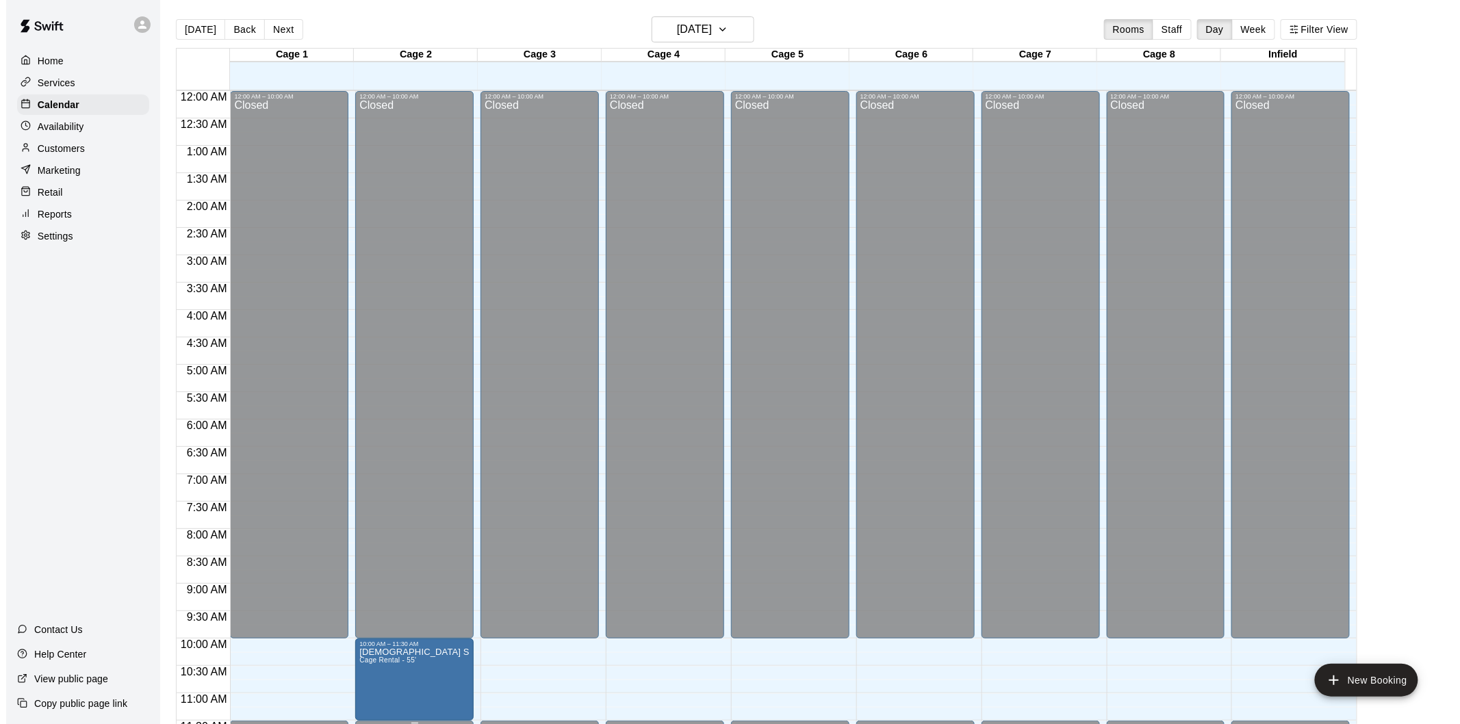
scroll to position [319, 0]
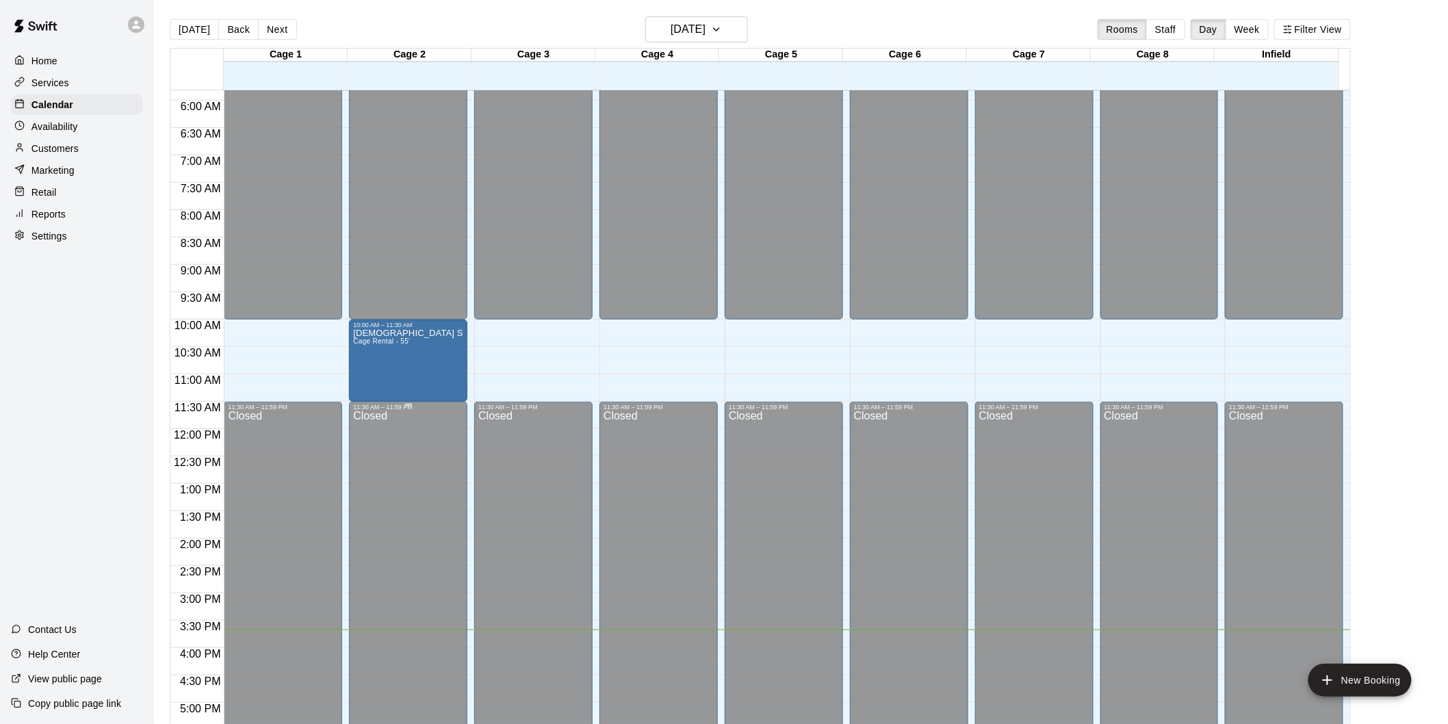
click at [38, 243] on p "Settings" at bounding box center [49, 236] width 36 height 14
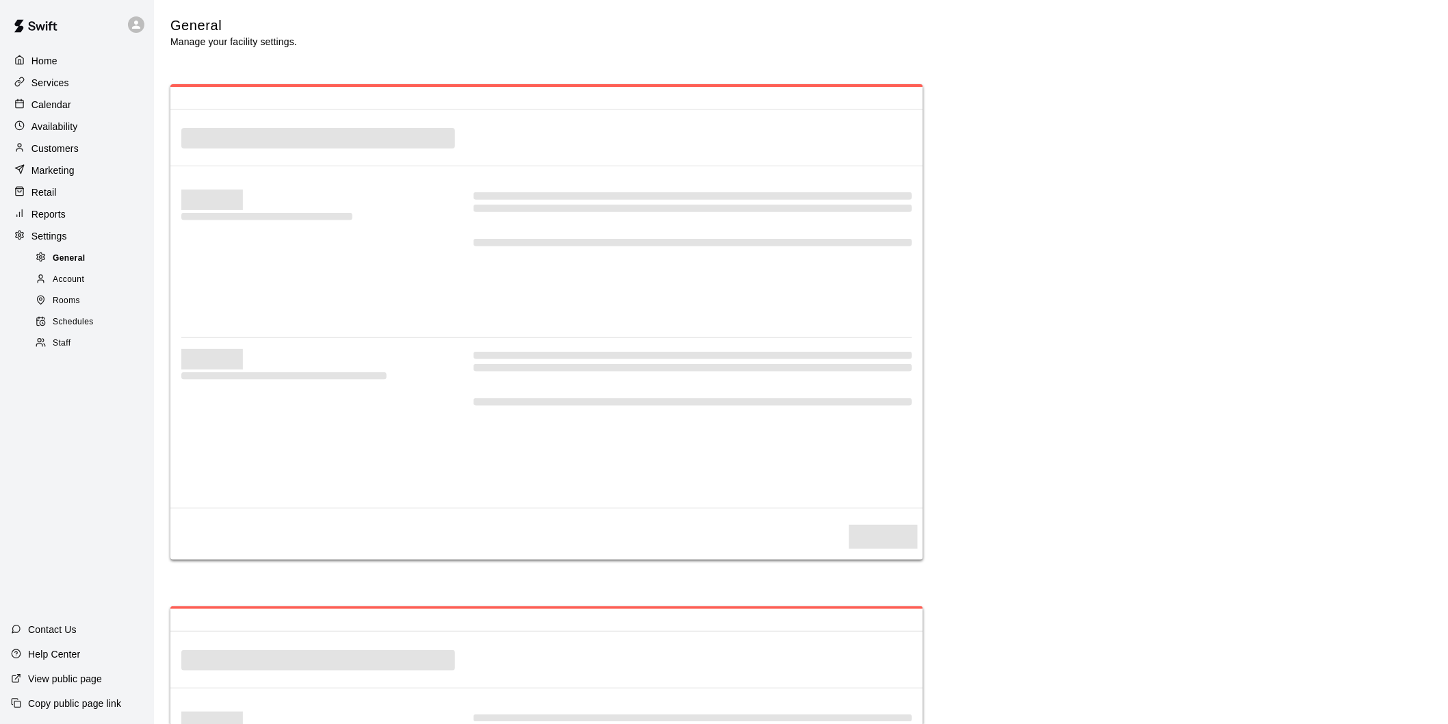
select select "**"
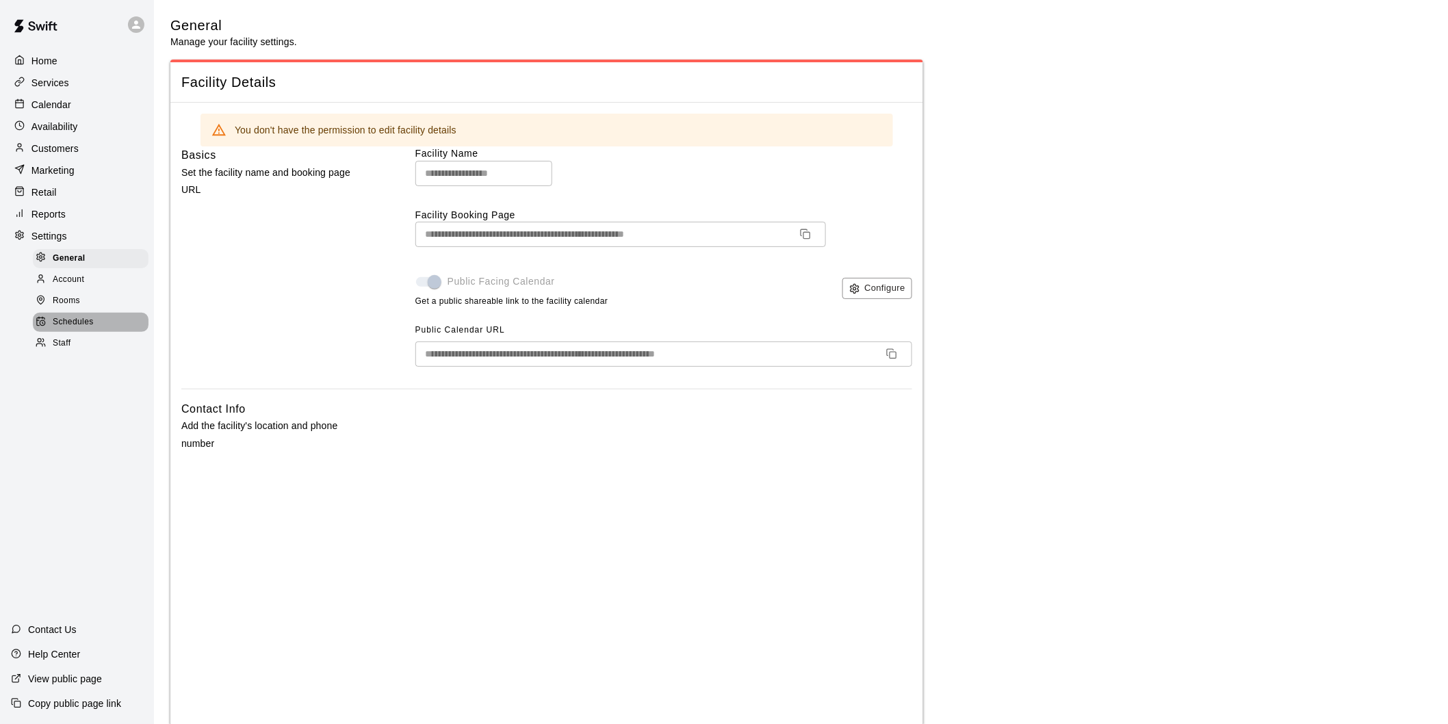
click at [86, 329] on span "Schedules" at bounding box center [73, 323] width 41 height 14
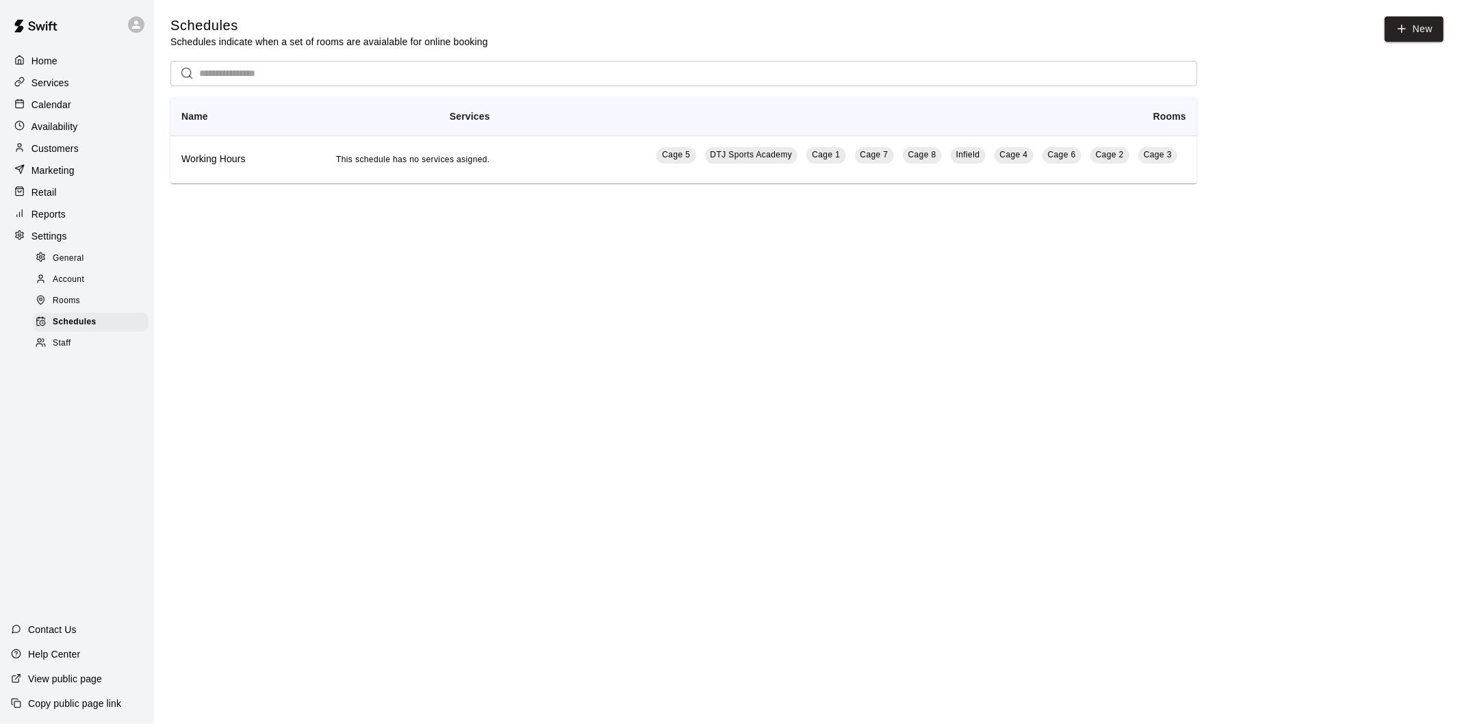
click at [568, 186] on main "Schedules Schedules indicate when a set of rooms are avaialable for online book…" at bounding box center [807, 111] width 1306 height 222
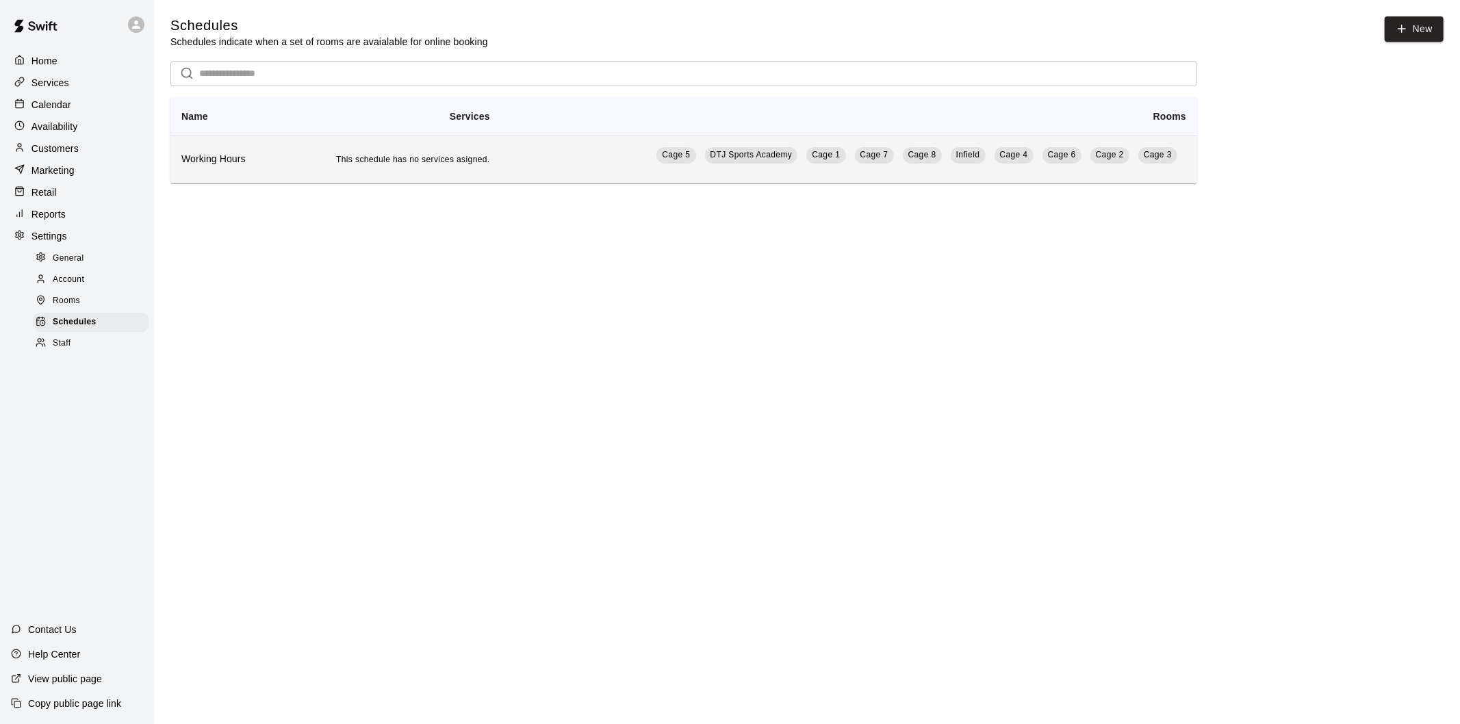
click at [561, 160] on td "Cage 5 DTJ Sports Academy Cage 1 Cage 7 Cage 8 Infield Cage 4 Cage 6 Cage 2 Cag…" at bounding box center [849, 160] width 696 height 48
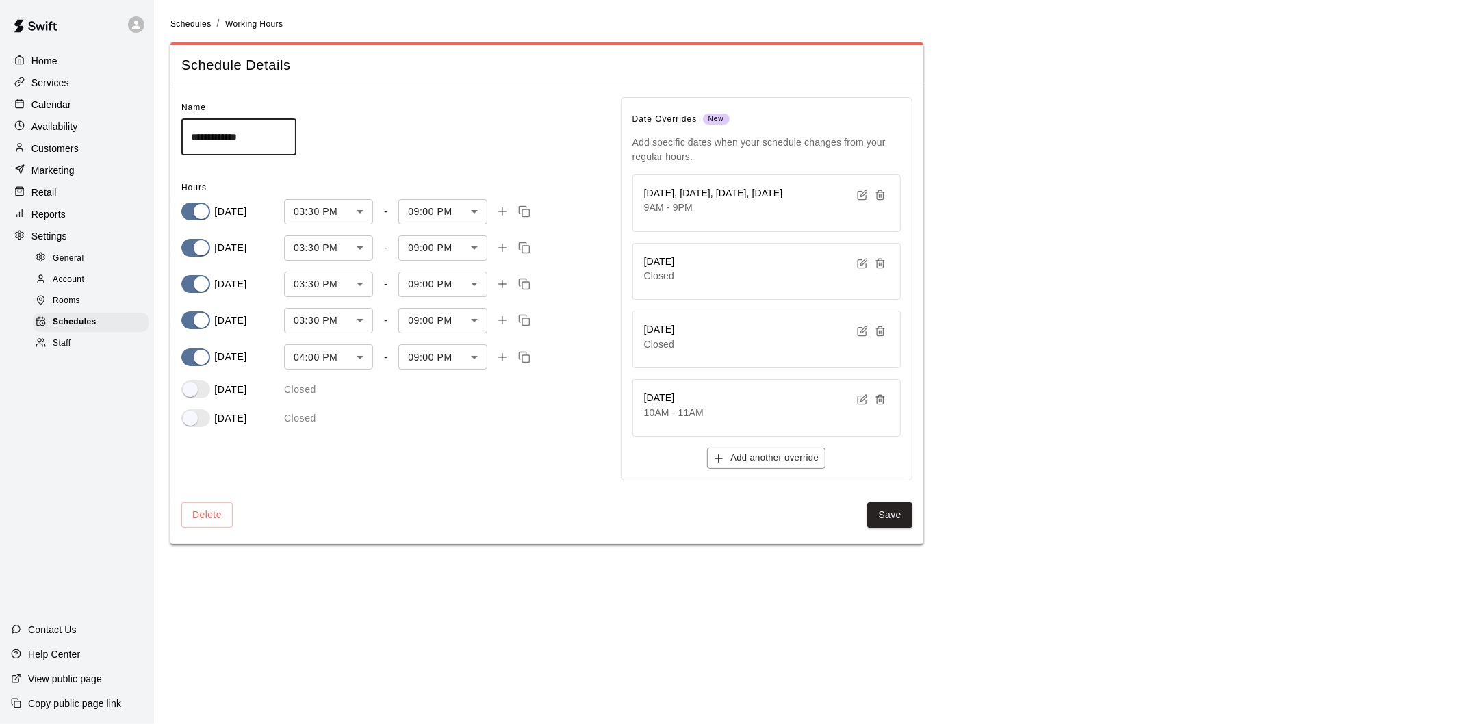
click at [760, 414] on div "[DATE] 10AM - 11AM" at bounding box center [766, 405] width 245 height 29
click at [859, 393] on button "button" at bounding box center [863, 400] width 18 height 18
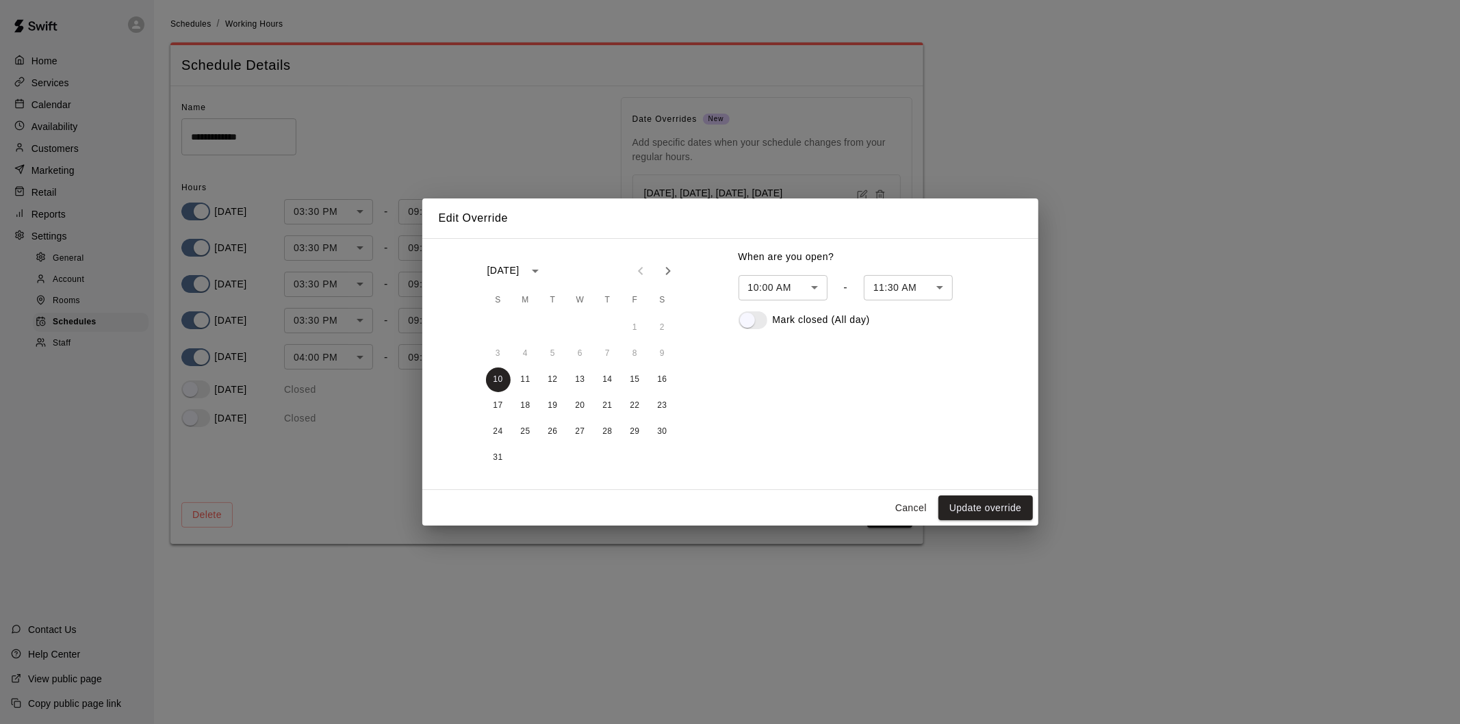
click at [894, 288] on body "**********" at bounding box center [730, 280] width 1460 height 561
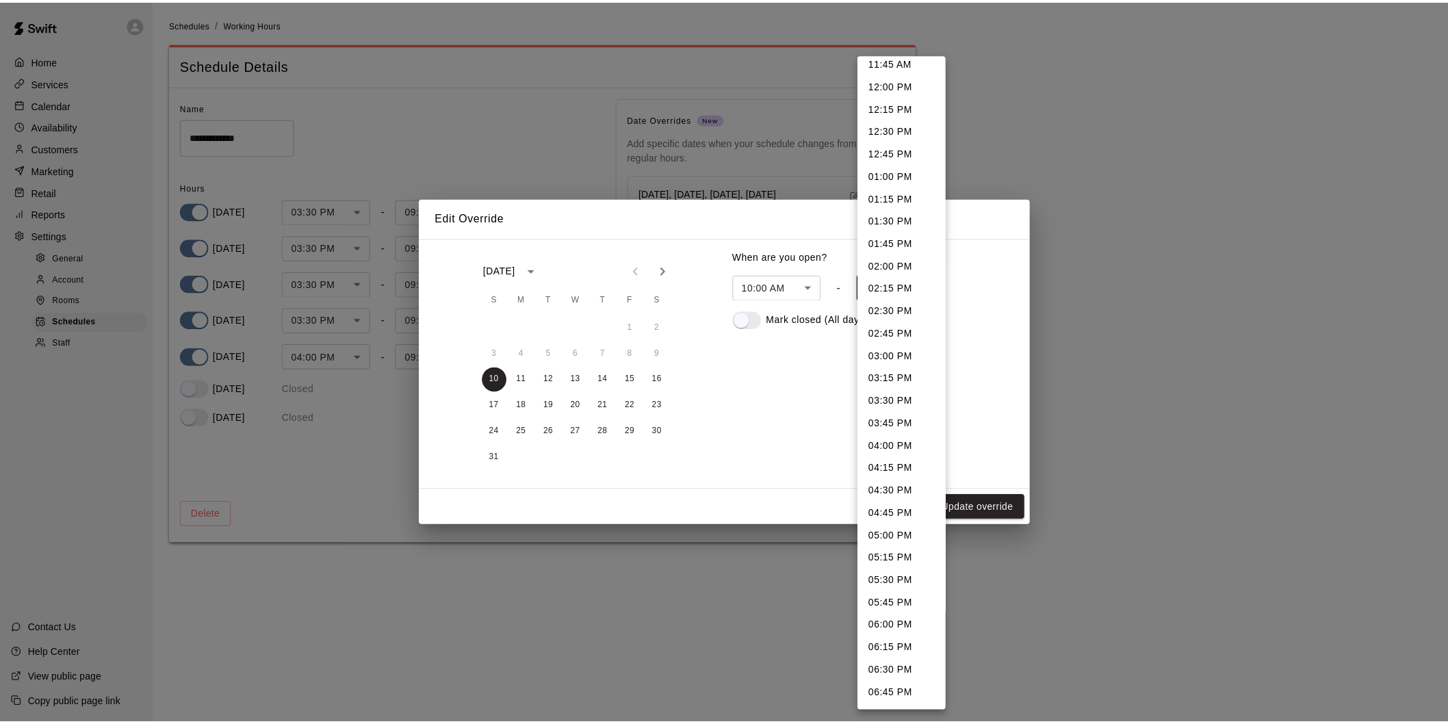
scroll to position [304, 0]
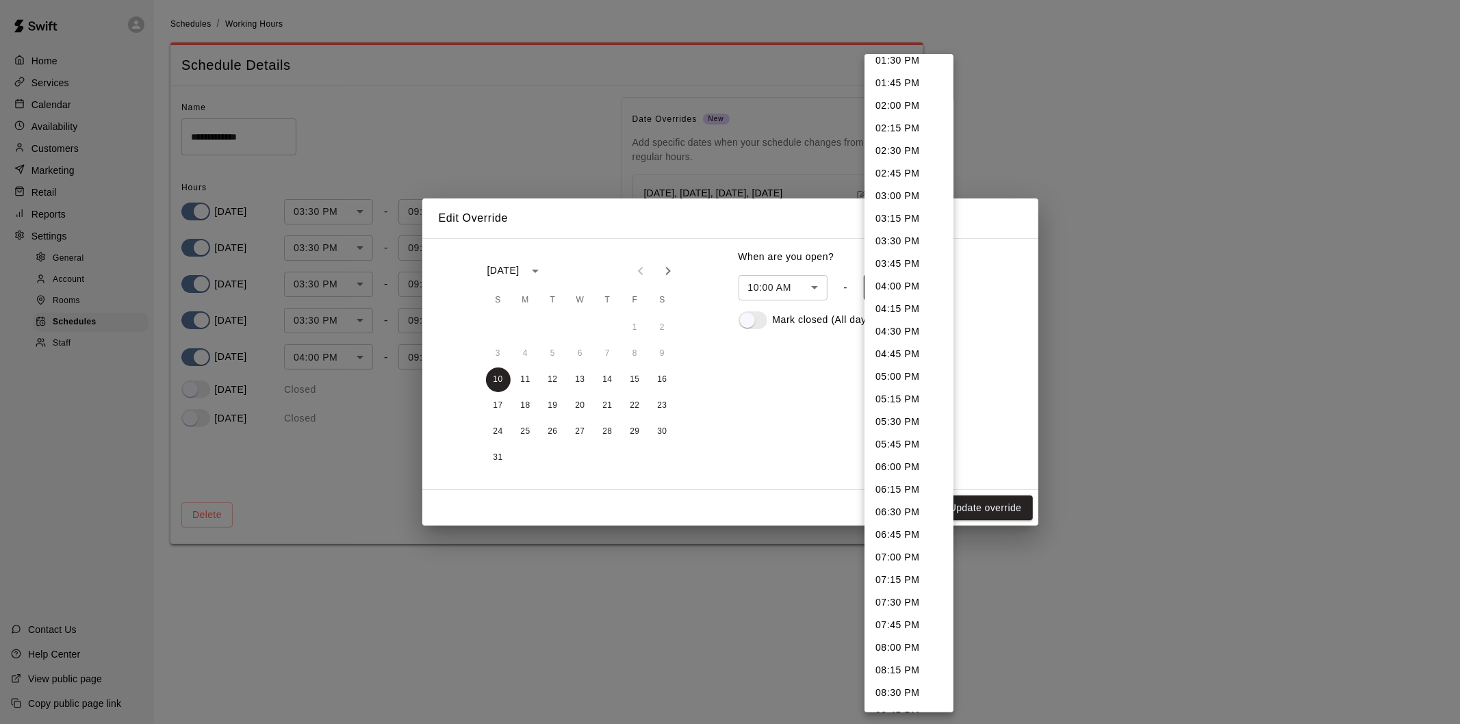
click at [902, 557] on li "07:00 PM" at bounding box center [909, 557] width 89 height 23
type input "****"
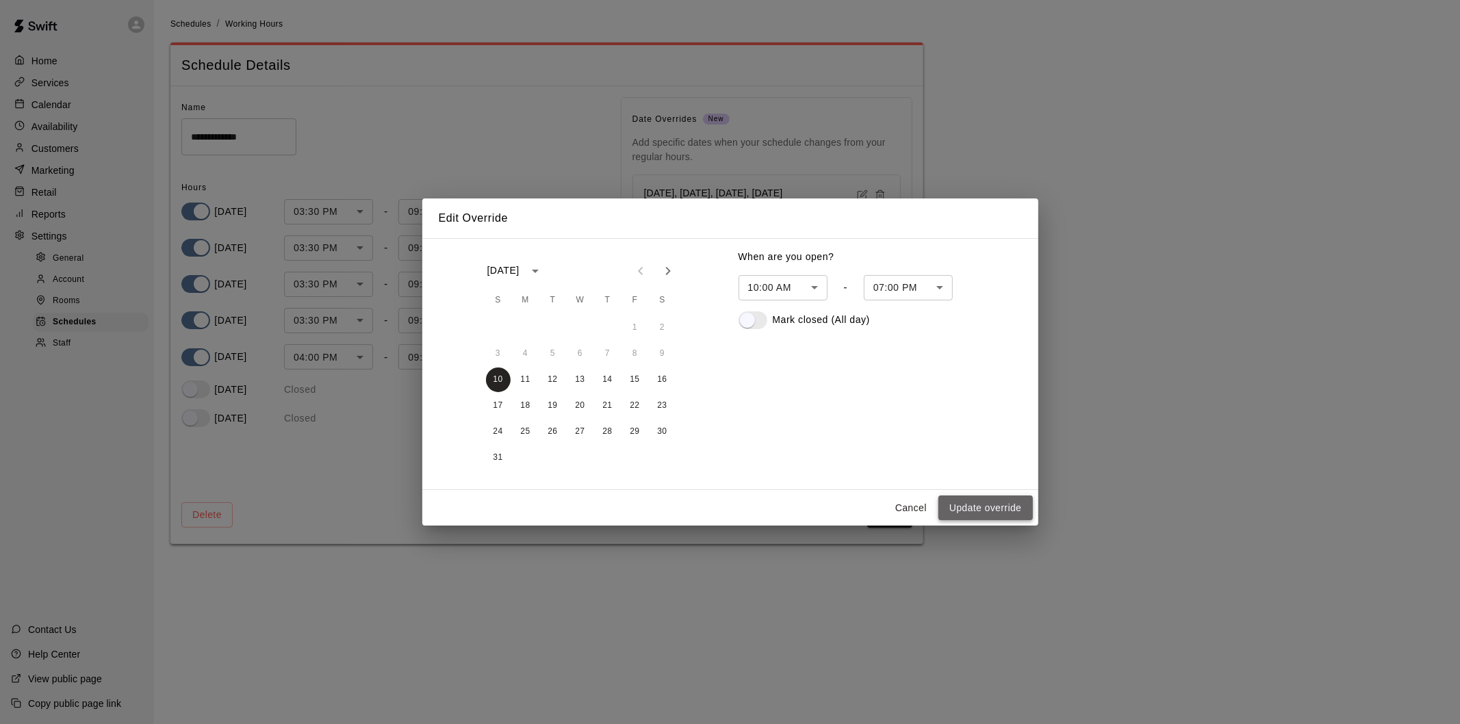
click at [976, 500] on button "Update override" at bounding box center [985, 508] width 94 height 25
type input "******"
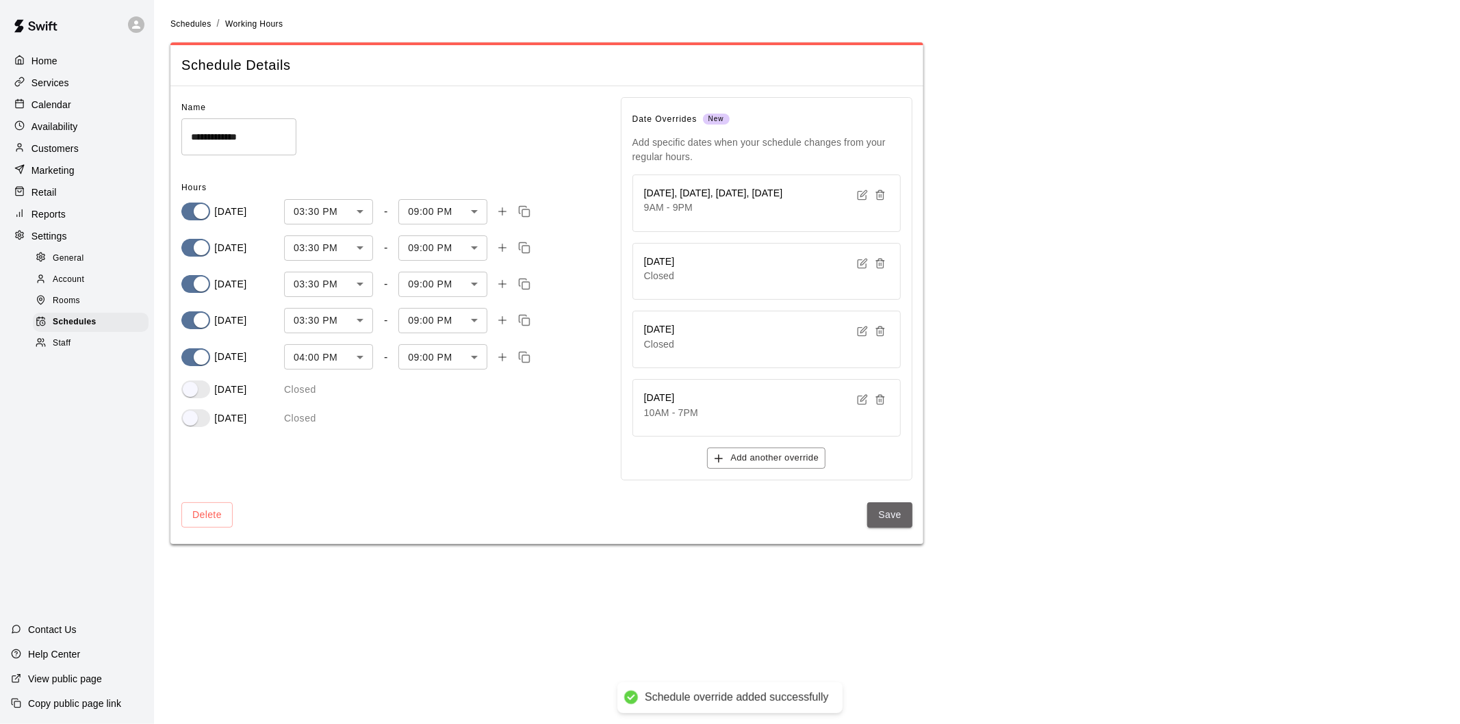
click at [882, 518] on button "Save" at bounding box center [889, 514] width 45 height 25
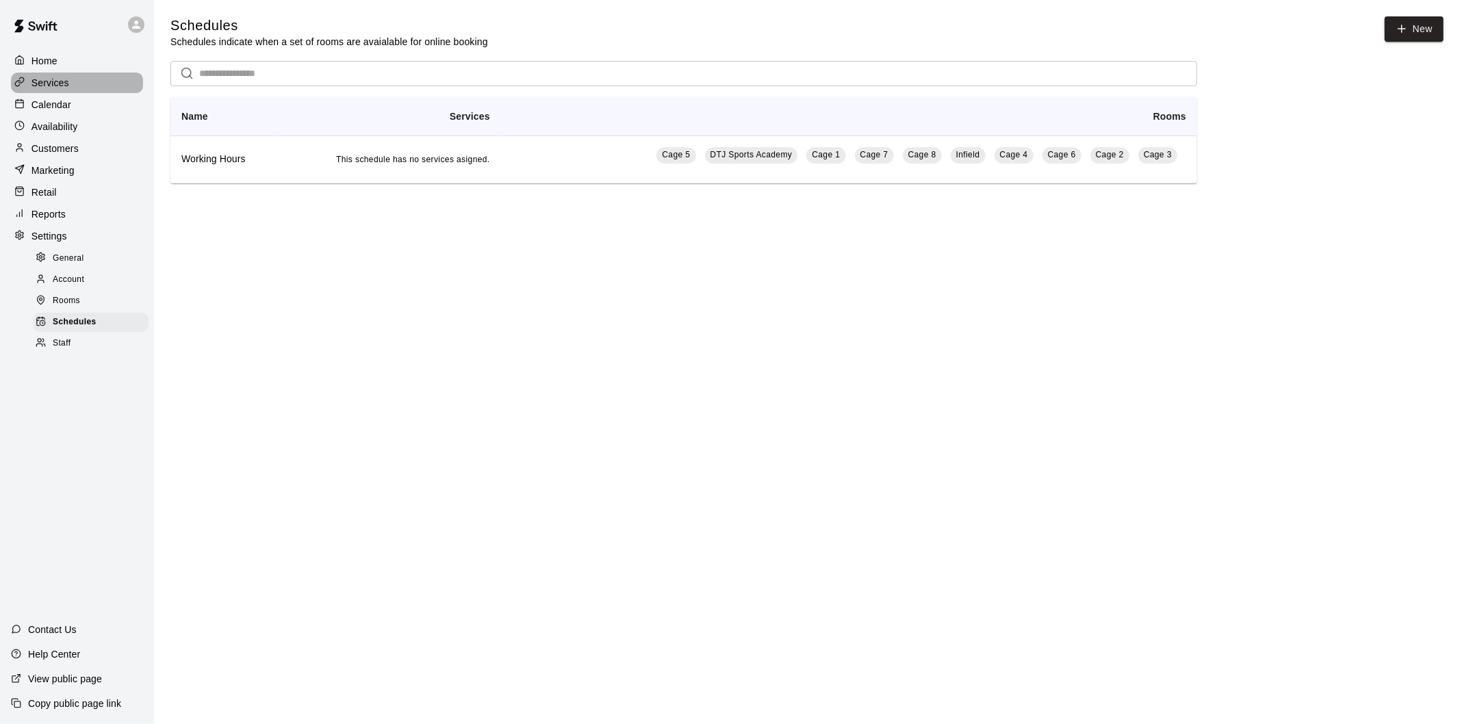
click at [47, 81] on p "Services" at bounding box center [50, 83] width 38 height 14
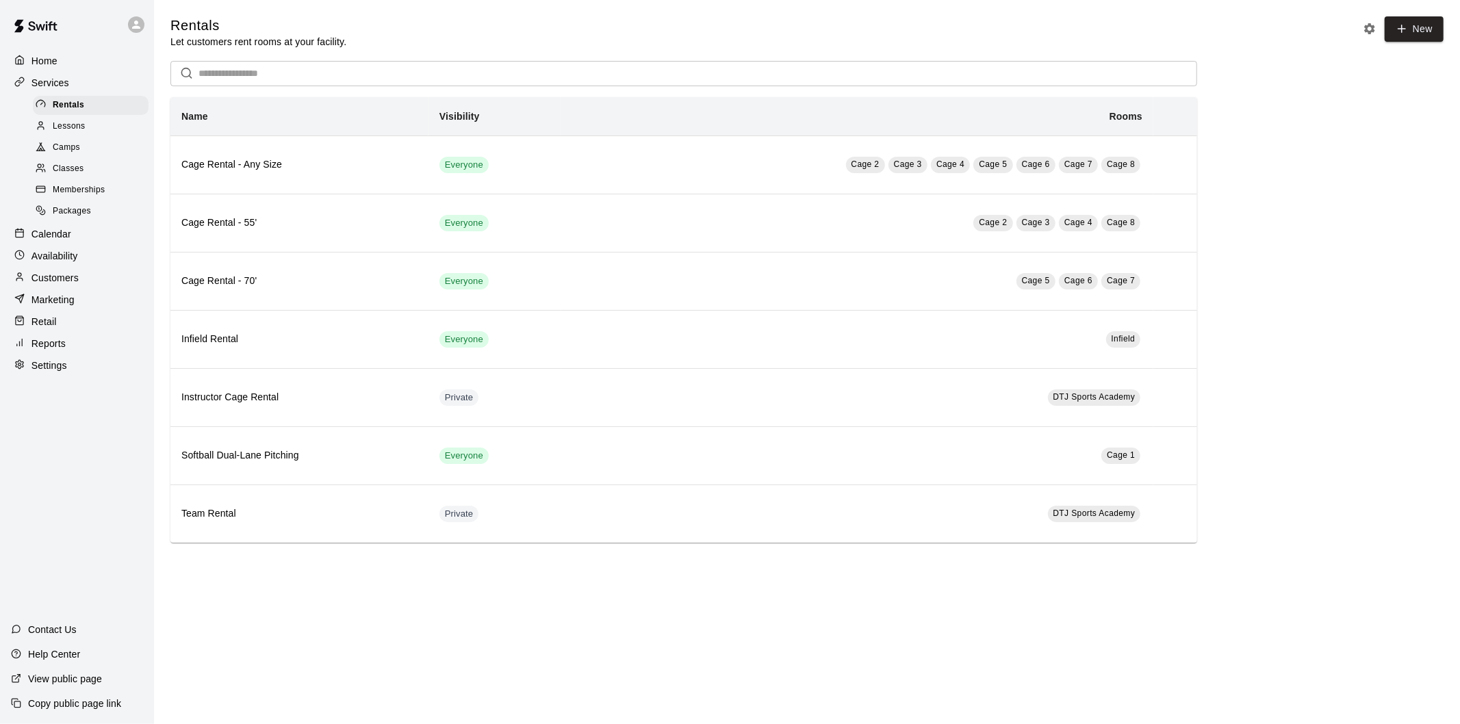
click at [47, 65] on p "Home" at bounding box center [44, 61] width 26 height 14
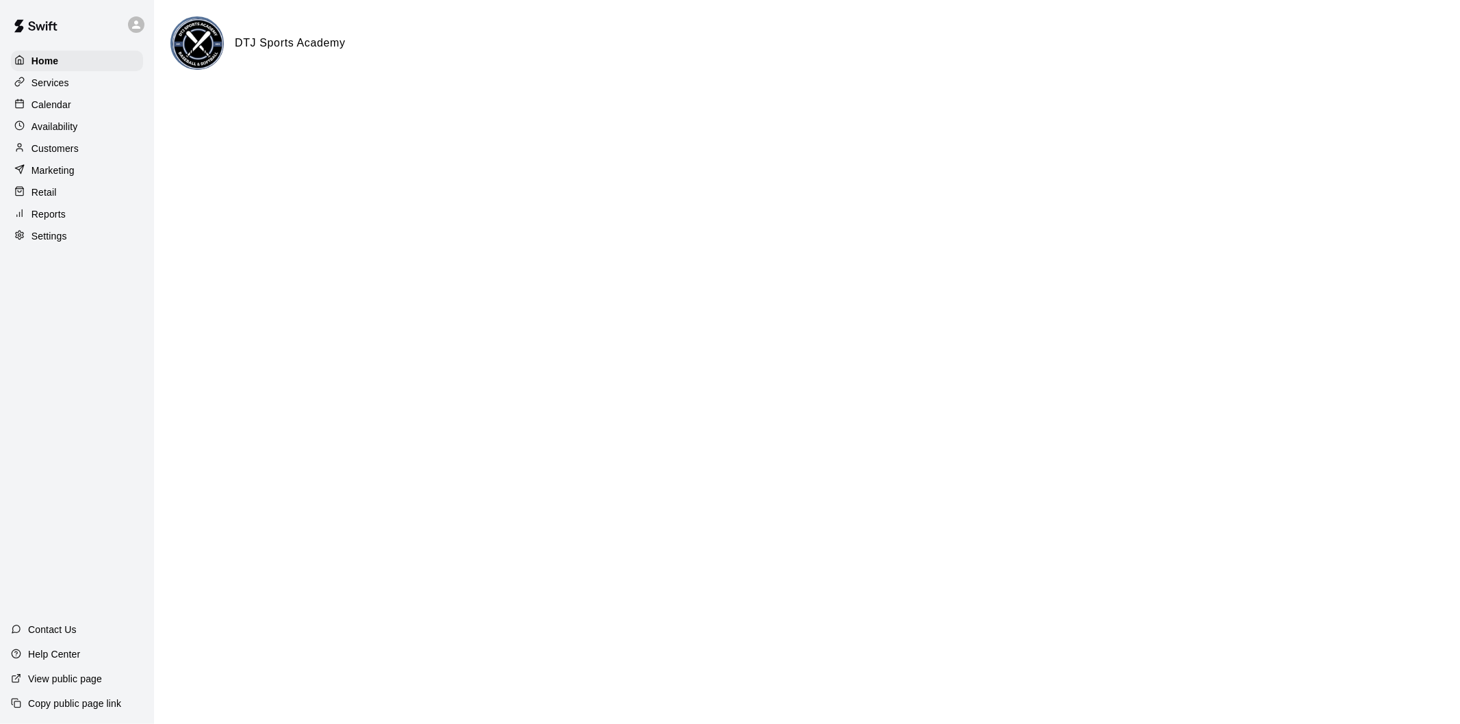
click at [57, 105] on p "Calendar" at bounding box center [51, 105] width 40 height 14
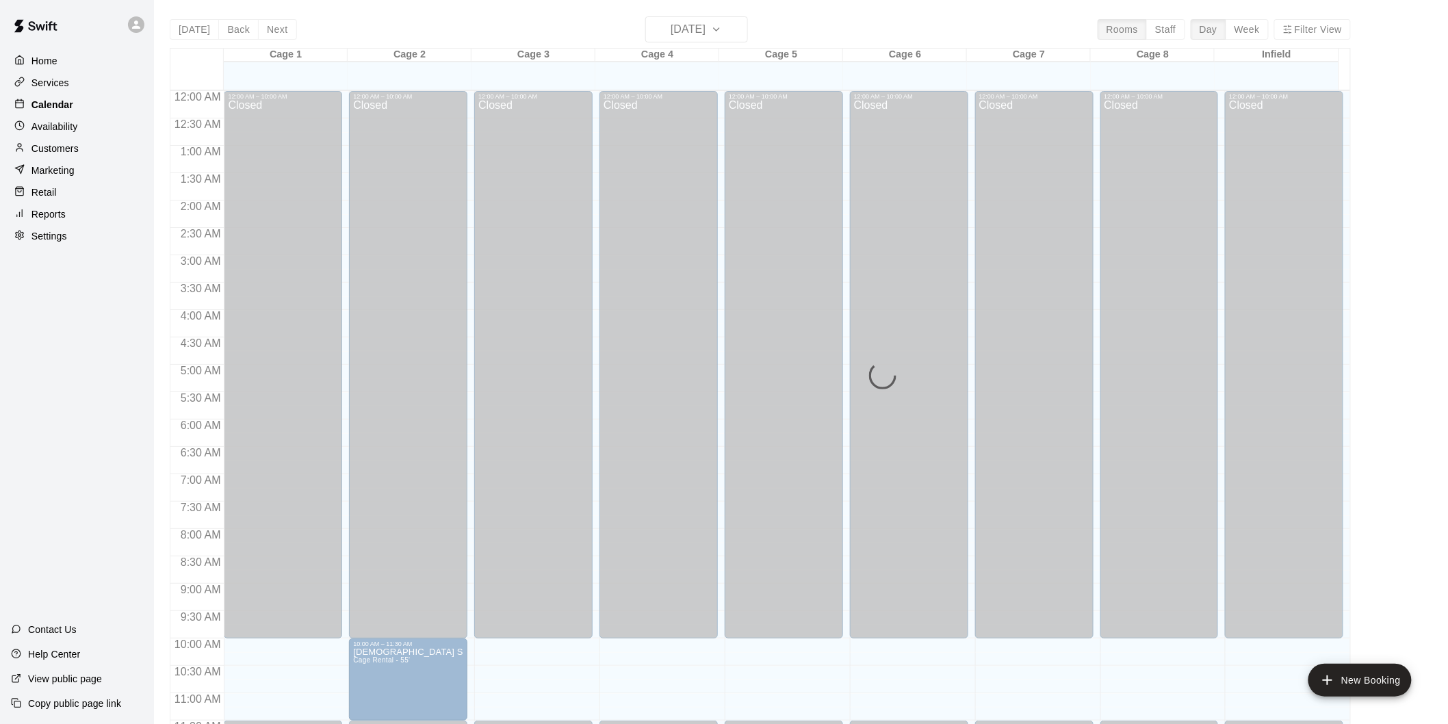
scroll to position [624, 0]
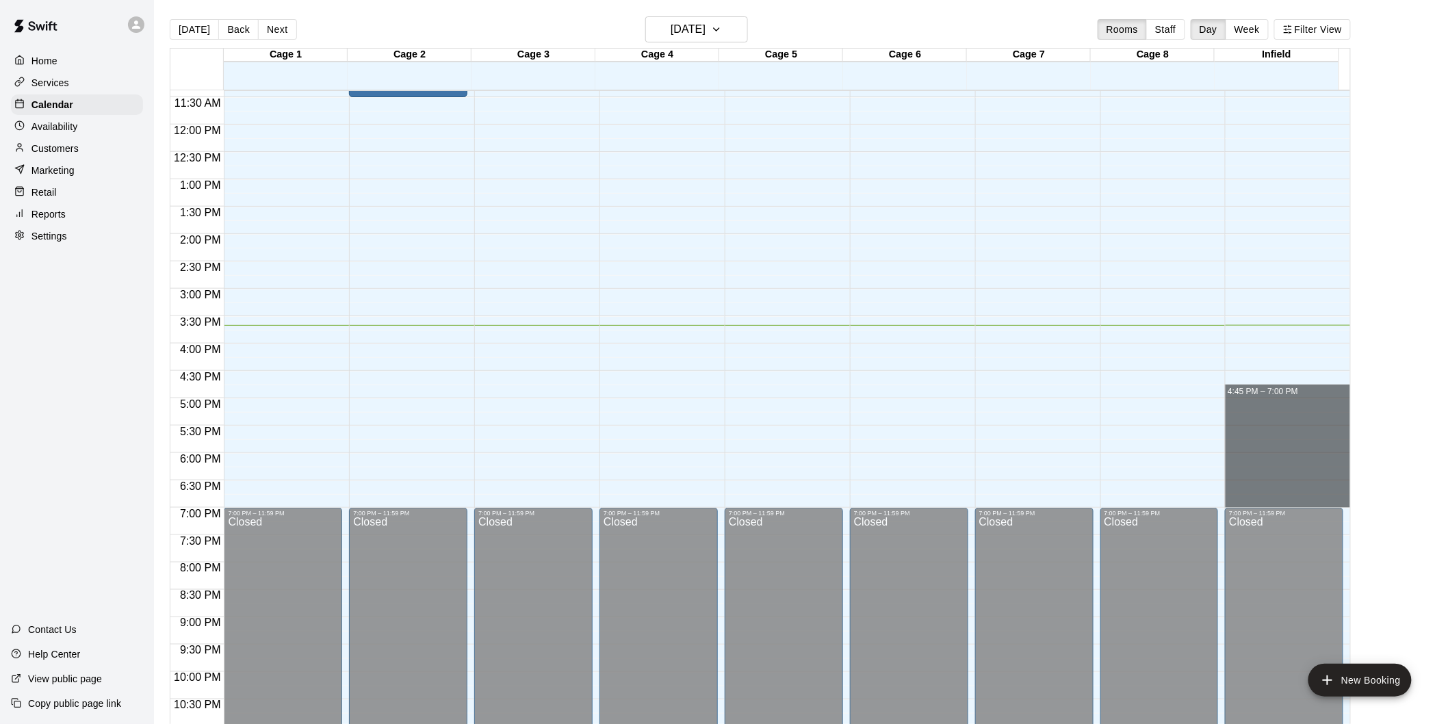
drag, startPoint x: 1242, startPoint y: 398, endPoint x: 1250, endPoint y: 496, distance: 98.2
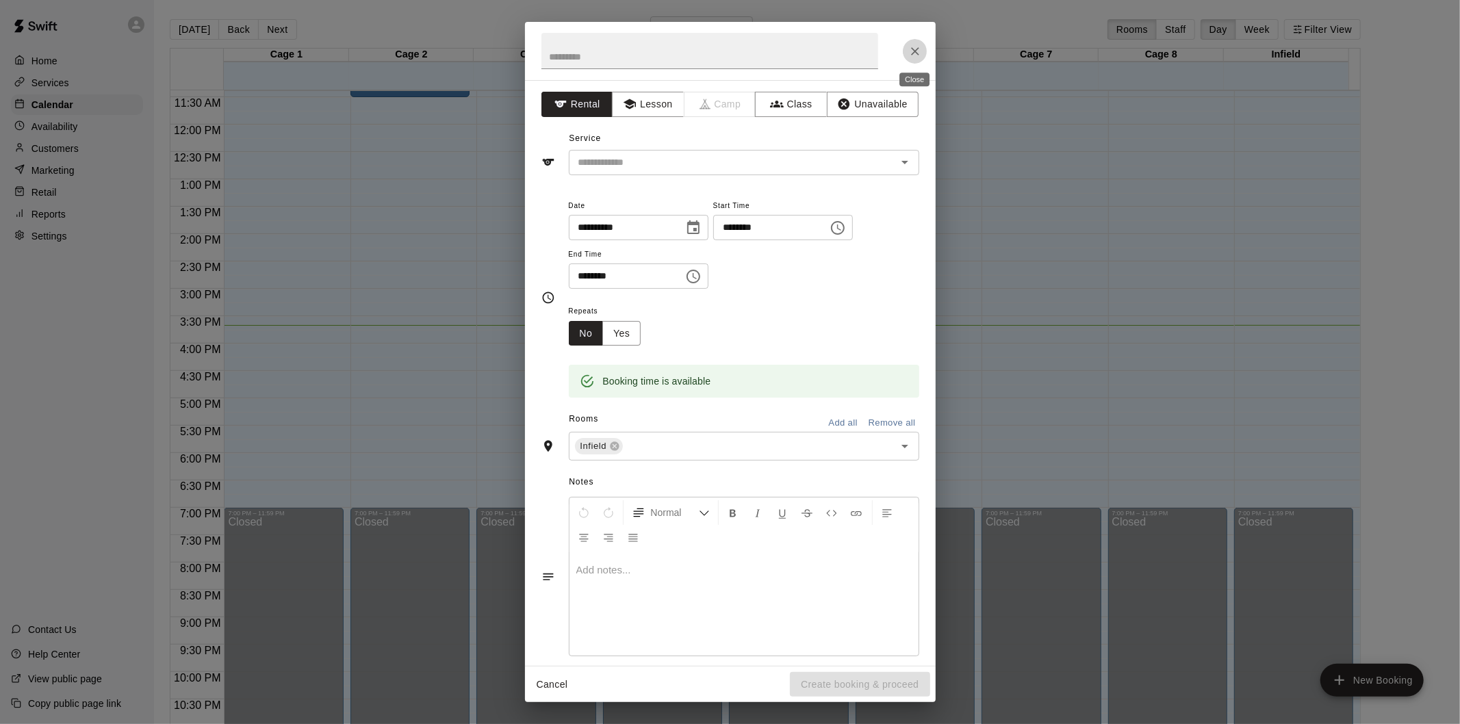
drag, startPoint x: 910, startPoint y: 50, endPoint x: 914, endPoint y: 62, distance: 12.1
click at [910, 51] on icon "Close" at bounding box center [915, 51] width 14 height 14
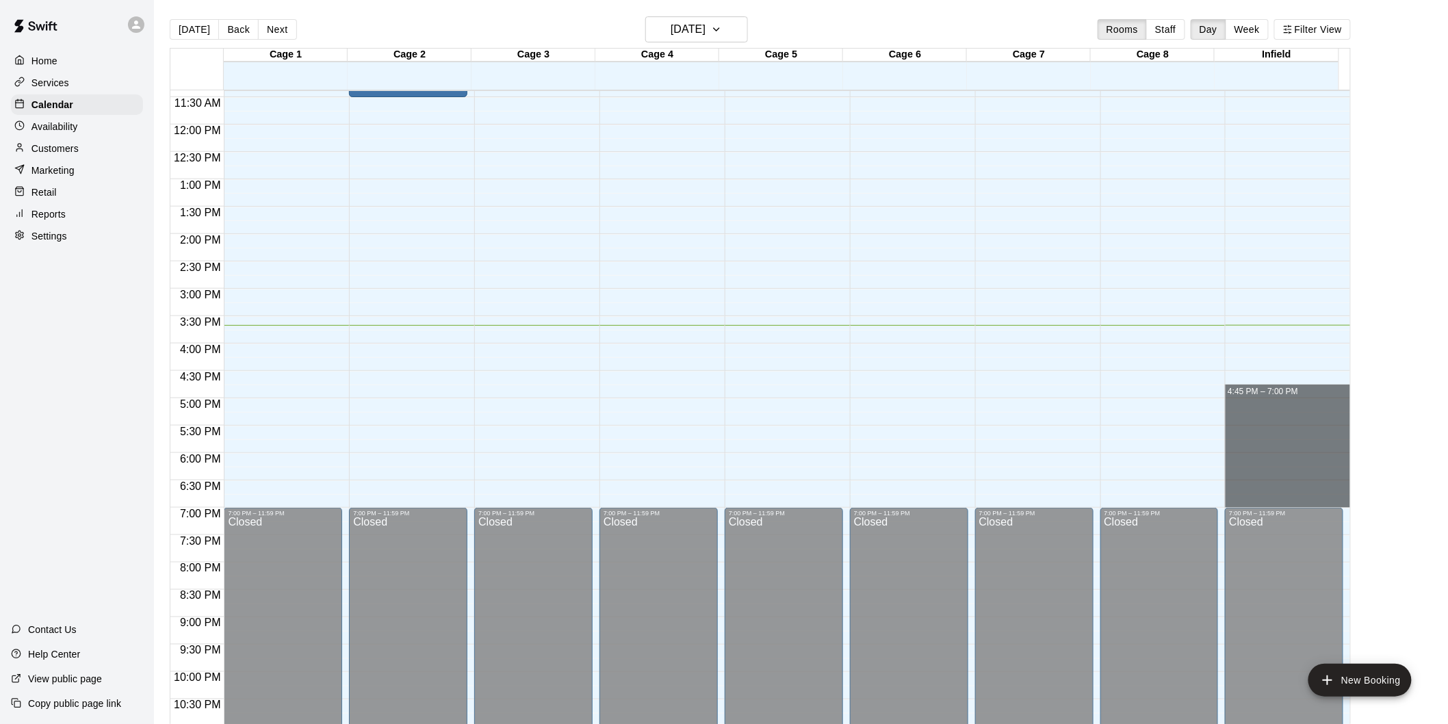
drag, startPoint x: 1270, startPoint y: 398, endPoint x: 1269, endPoint y: 500, distance: 102.7
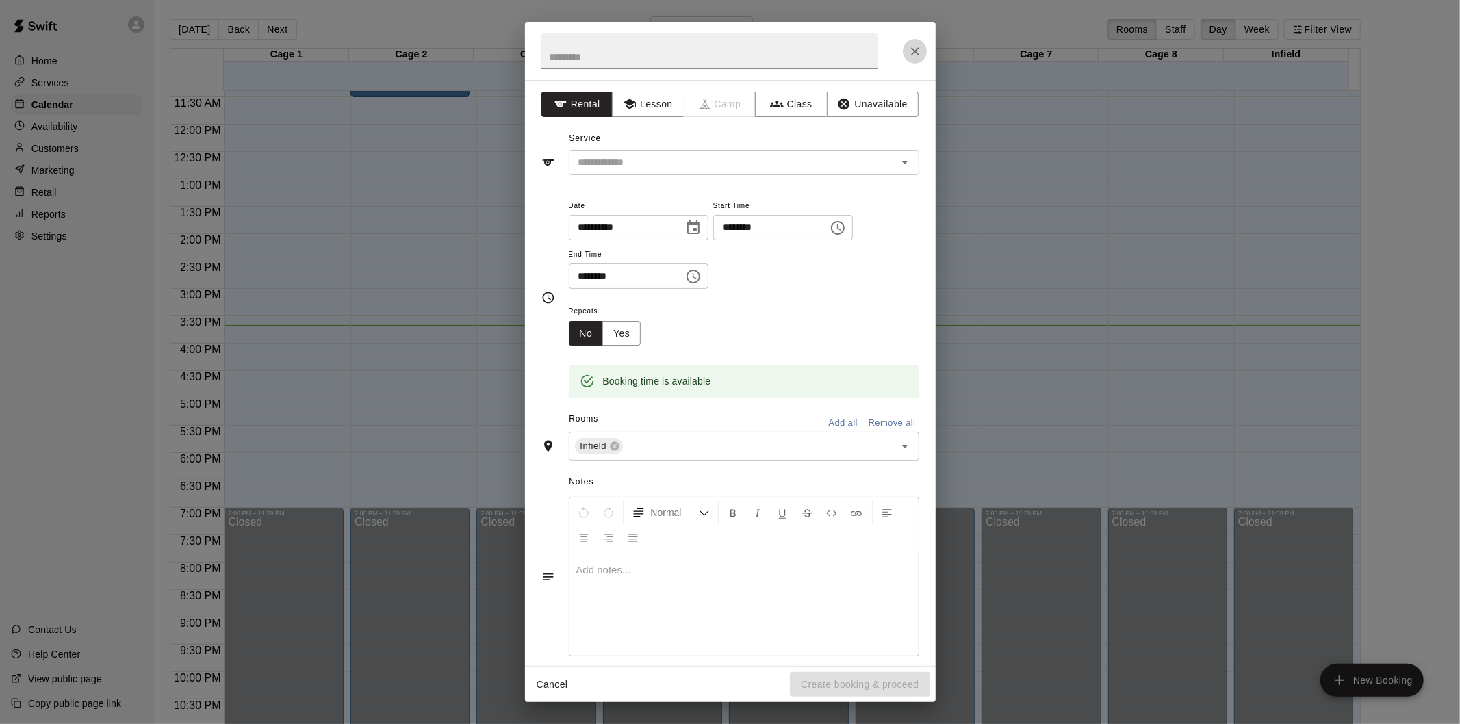
click at [918, 52] on icon "Close" at bounding box center [915, 51] width 14 height 14
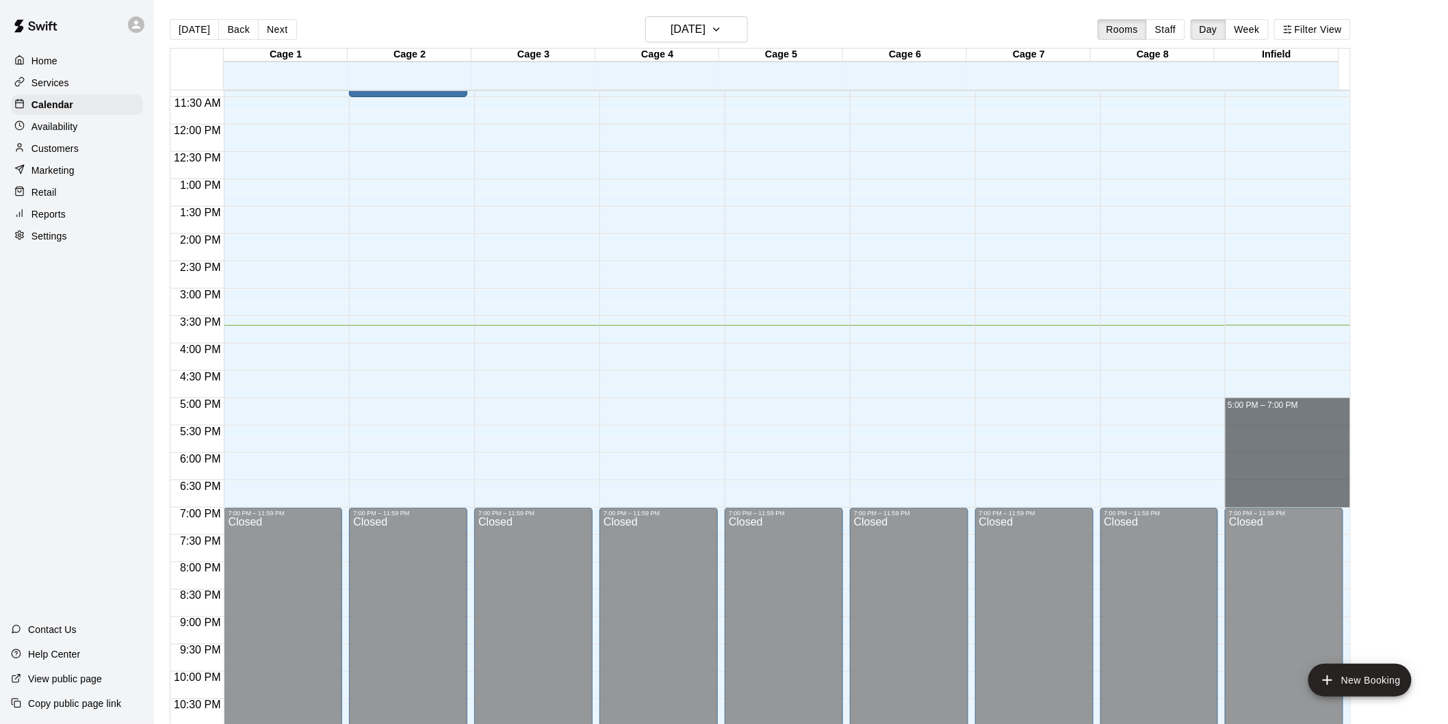
drag, startPoint x: 1264, startPoint y: 401, endPoint x: 1268, endPoint y: 504, distance: 102.8
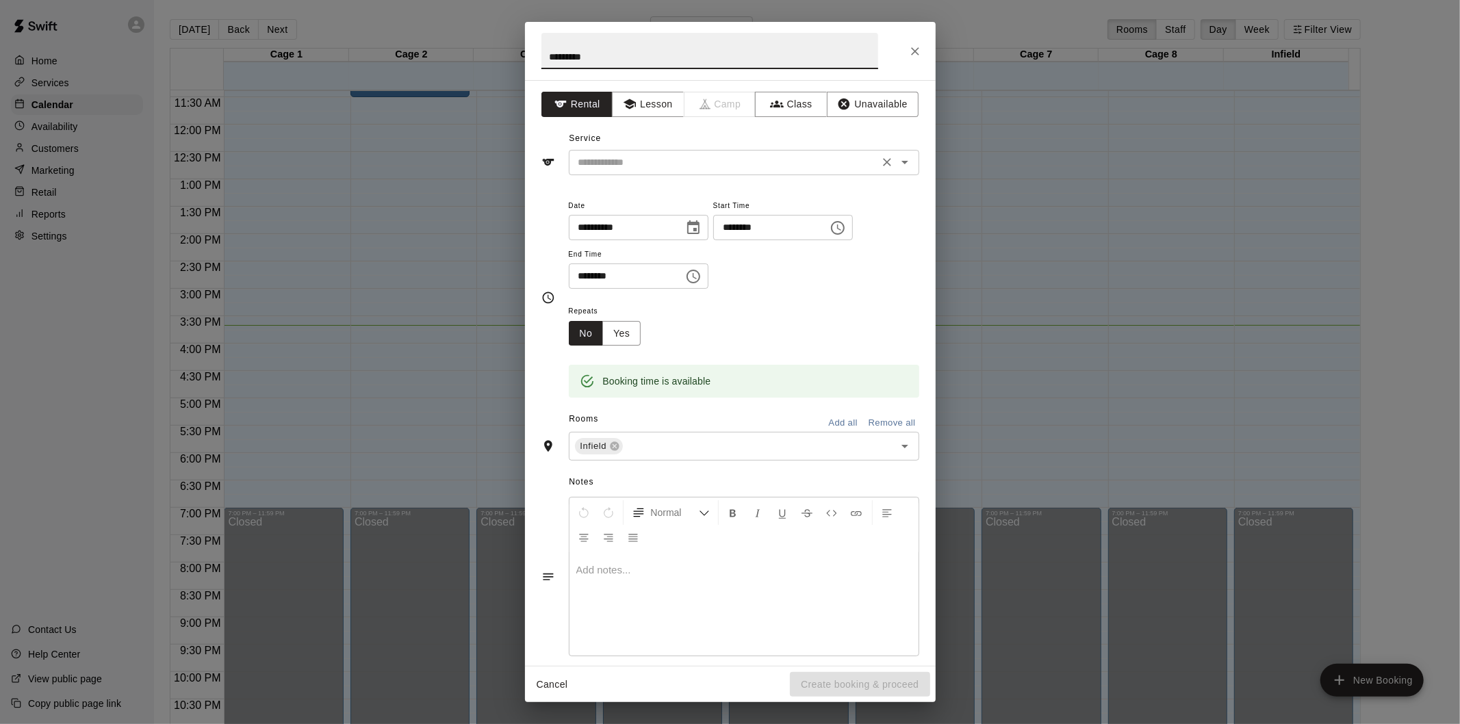
click at [897, 159] on icon "Open" at bounding box center [905, 162] width 16 height 16
type input "*********"
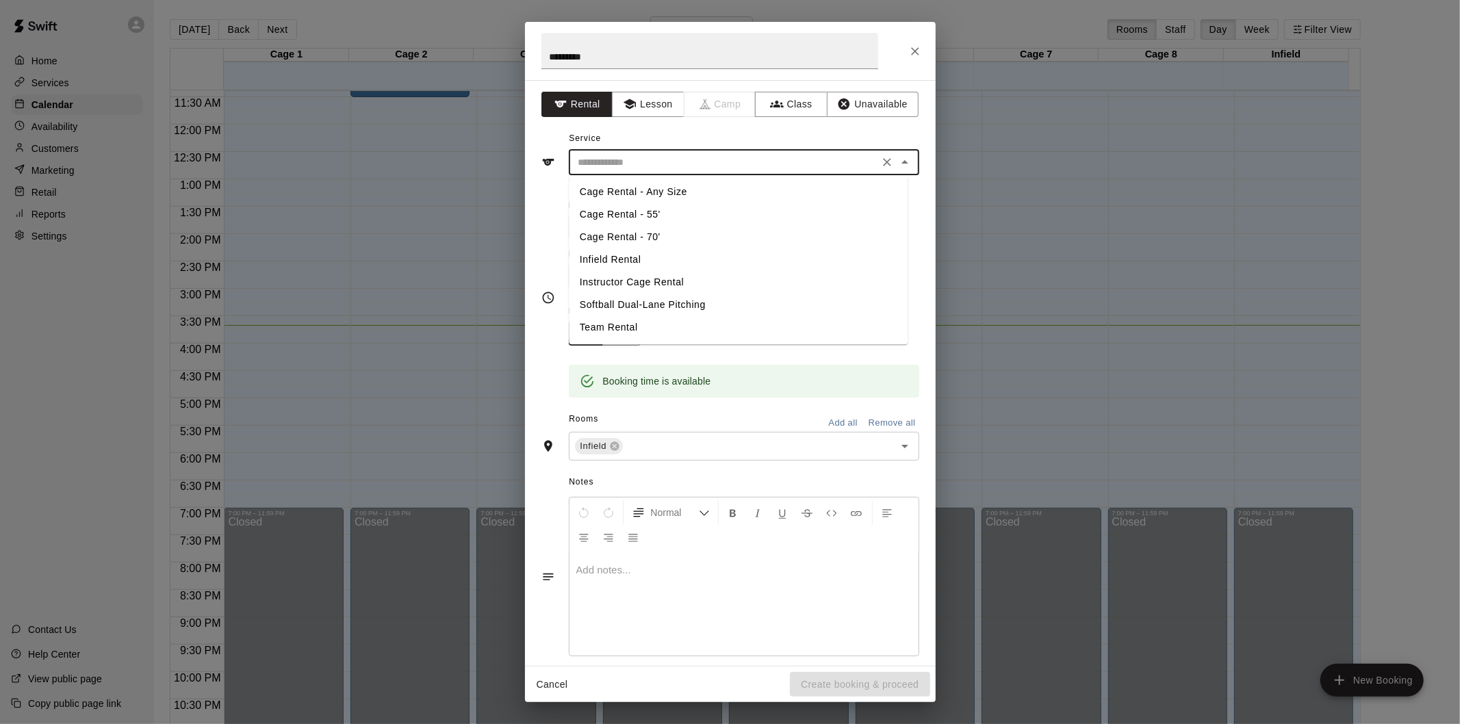
click at [611, 257] on li "Infield Rental" at bounding box center [738, 259] width 339 height 23
type input "**********"
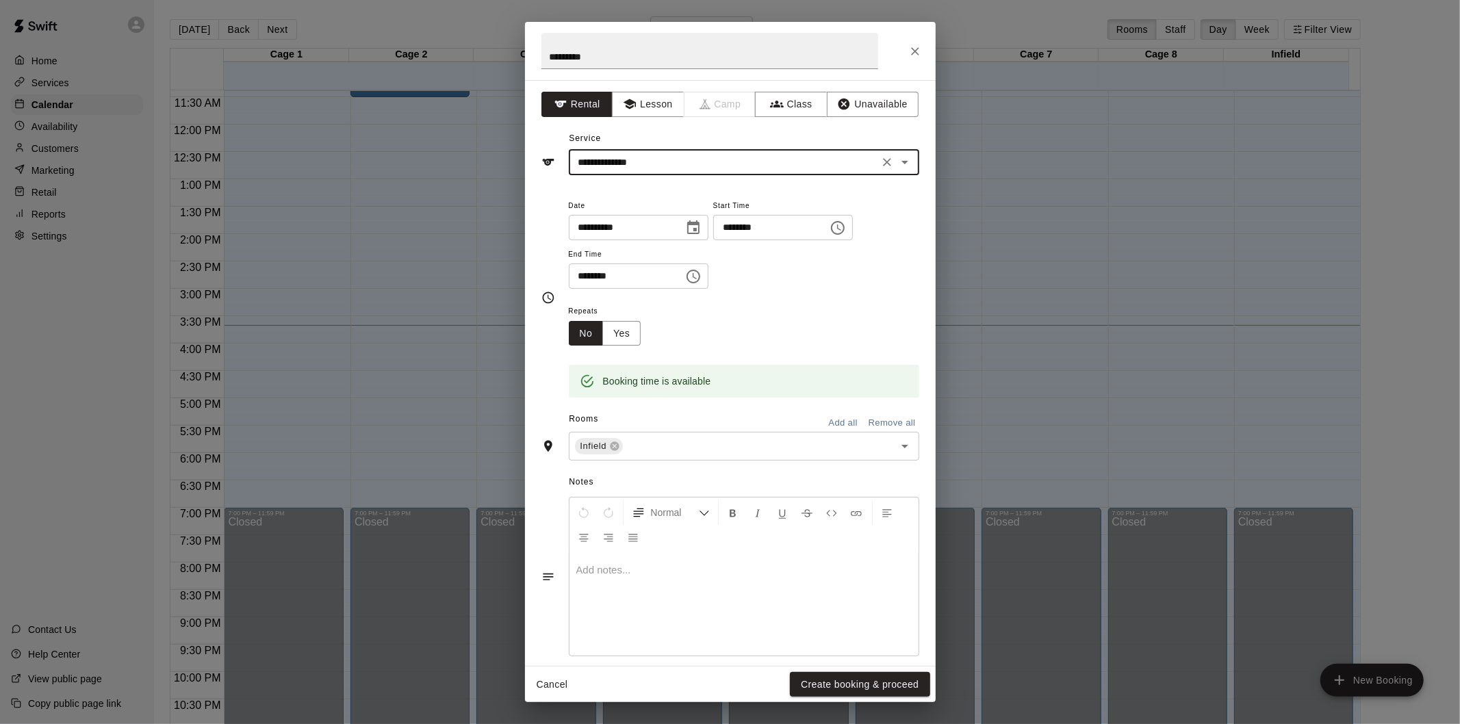
click at [823, 685] on button "Create booking & proceed" at bounding box center [860, 684] width 140 height 25
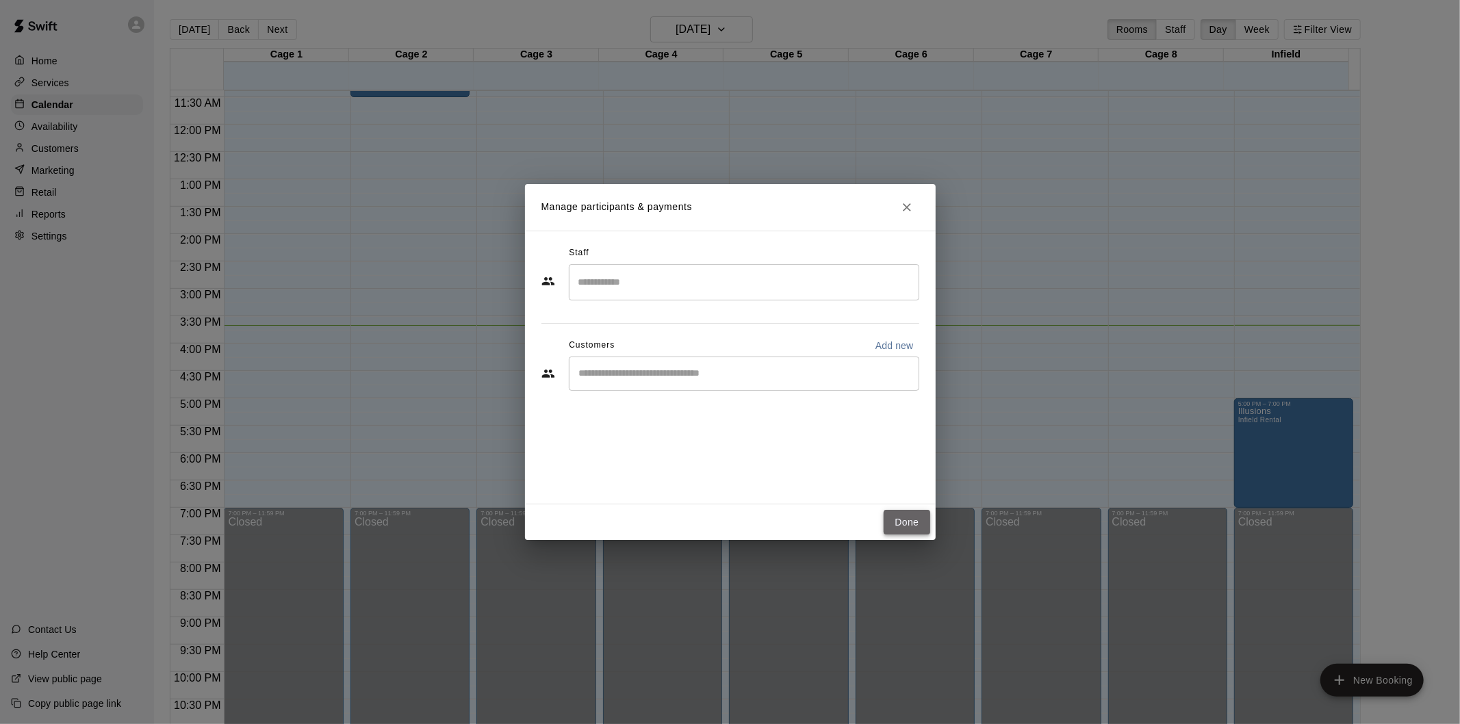
click at [899, 520] on button "Done" at bounding box center [907, 522] width 46 height 25
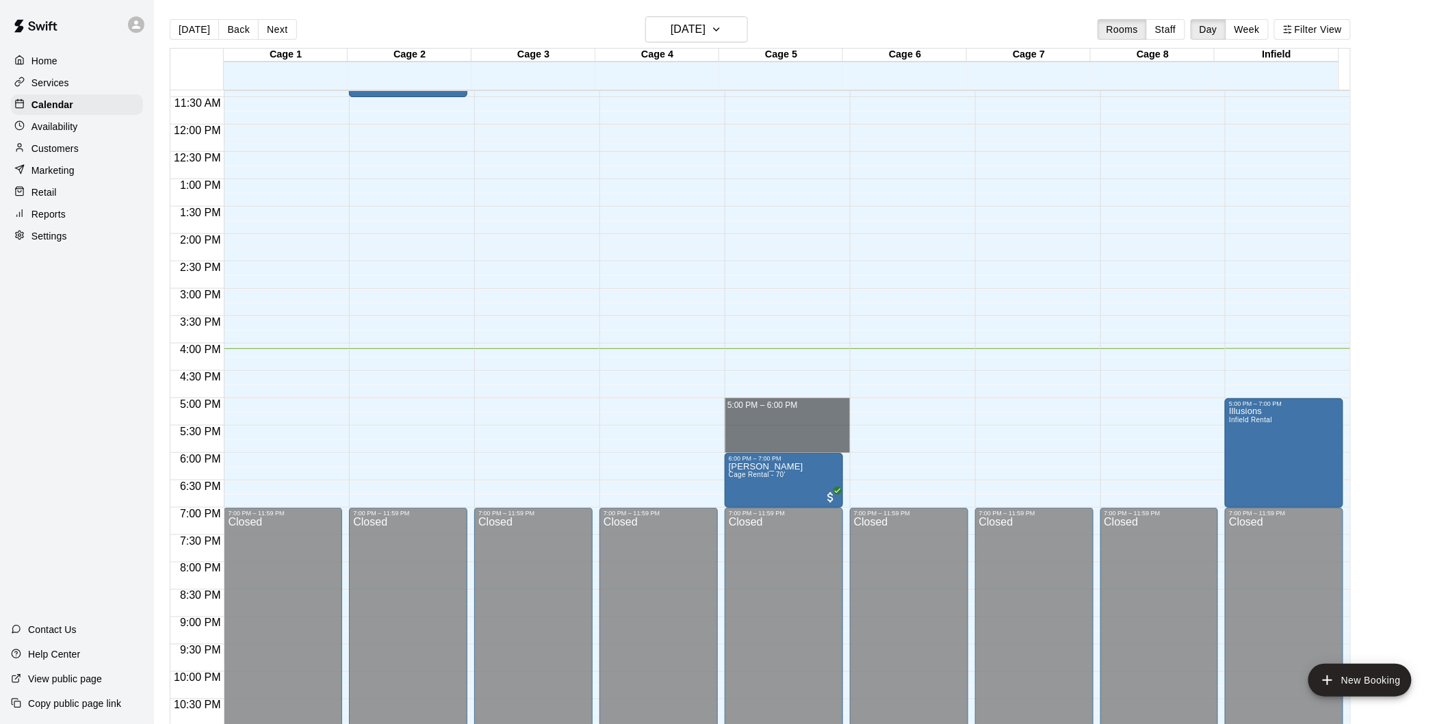
drag, startPoint x: 764, startPoint y: 413, endPoint x: 769, endPoint y: 441, distance: 28.6
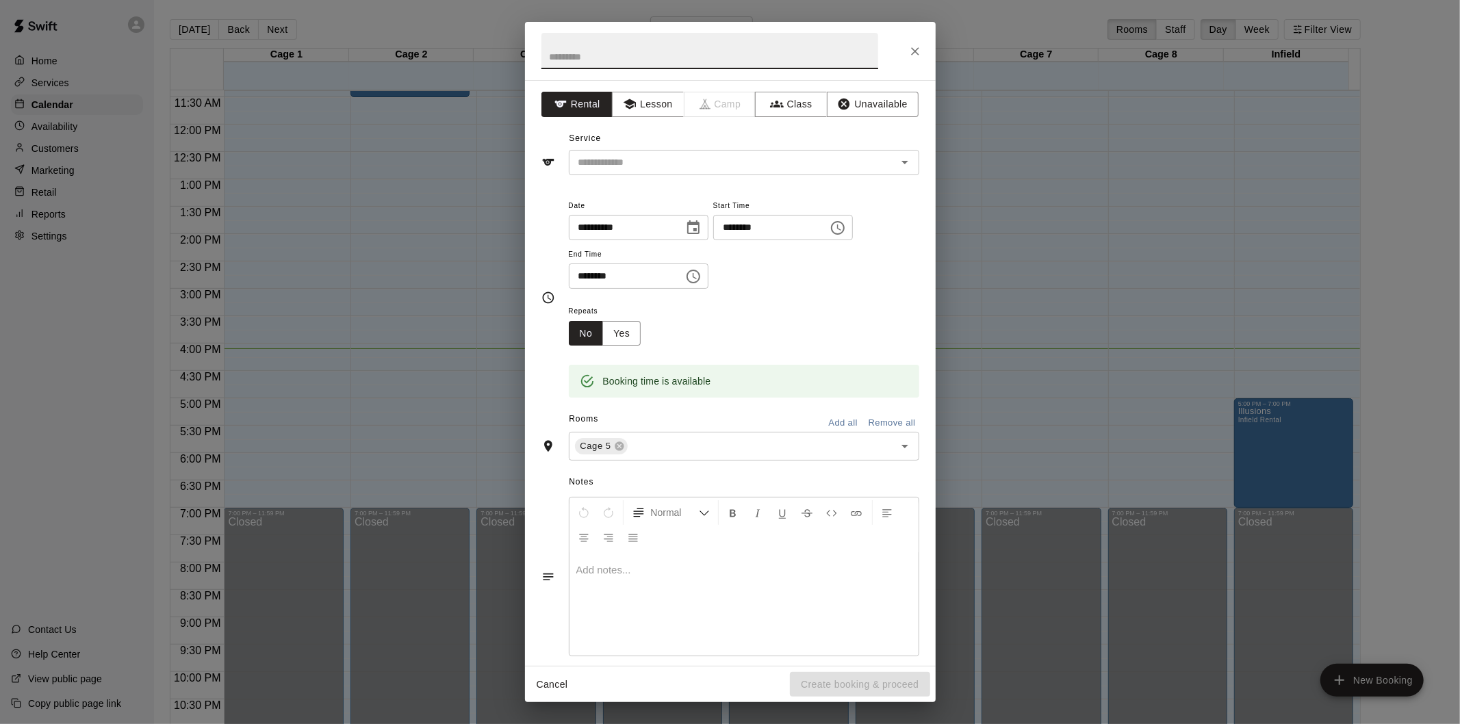
click at [580, 50] on input "text" at bounding box center [709, 51] width 337 height 36
type input "***"
click at [615, 169] on input "text" at bounding box center [724, 162] width 302 height 17
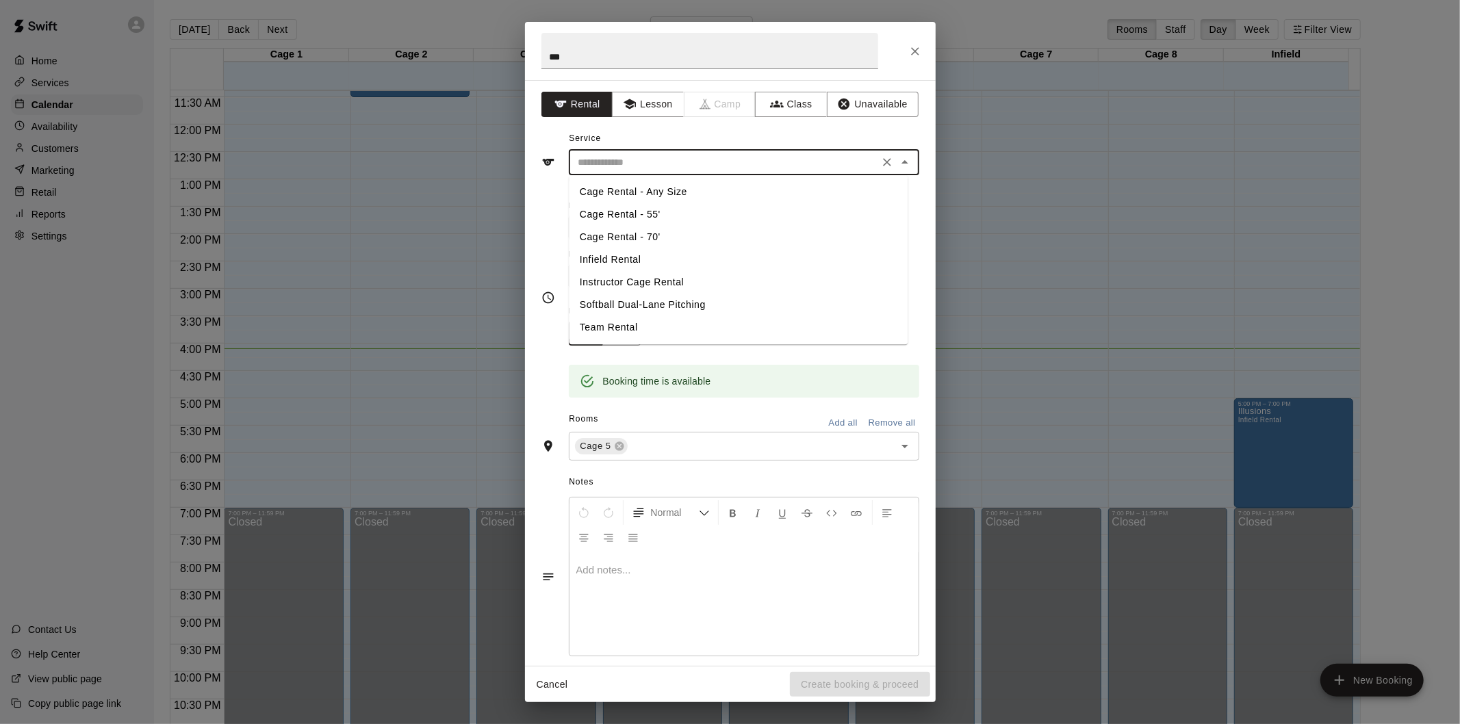
click at [647, 233] on li "Cage Rental - 70'" at bounding box center [738, 237] width 339 height 23
type input "**********"
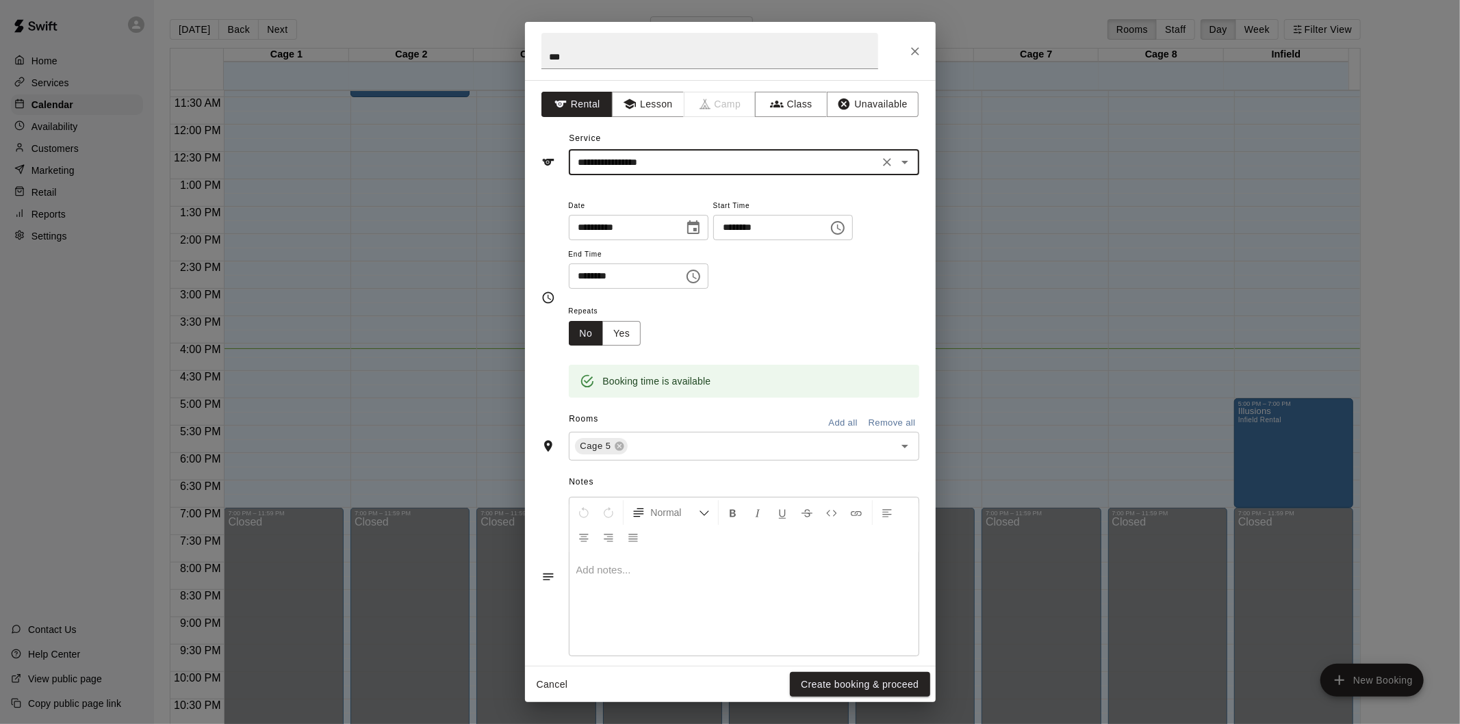
click at [850, 683] on button "Create booking & proceed" at bounding box center [860, 684] width 140 height 25
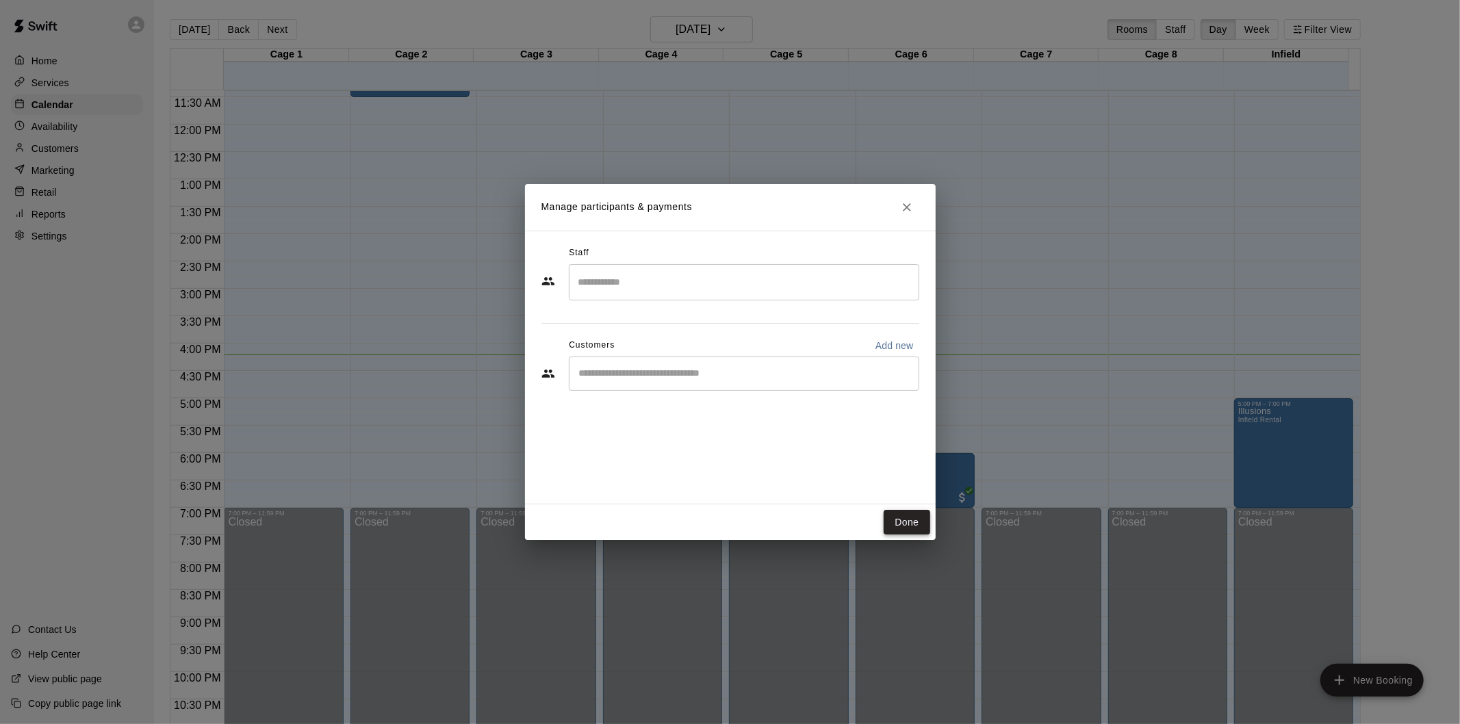
click at [917, 524] on button "Done" at bounding box center [907, 522] width 46 height 25
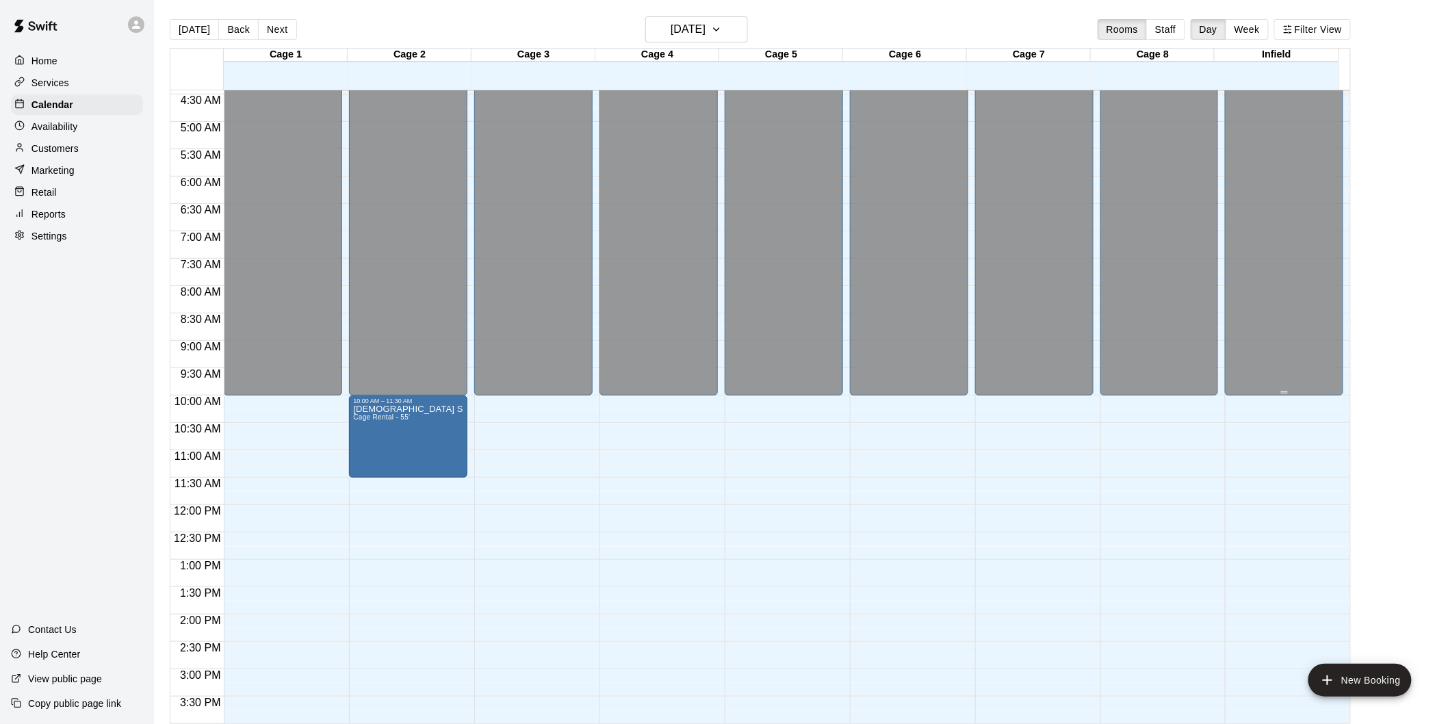
scroll to position [548, 0]
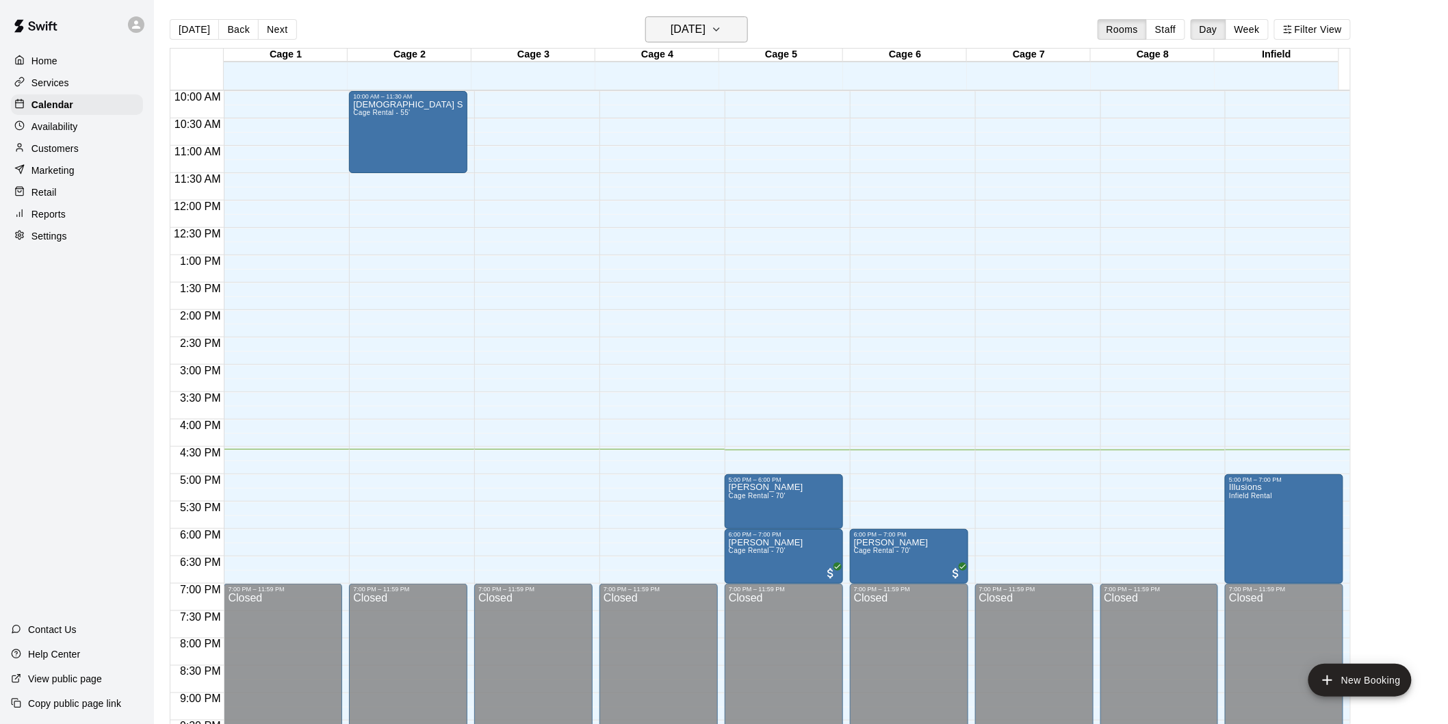
click at [698, 25] on h6 "[DATE]" at bounding box center [688, 29] width 35 height 19
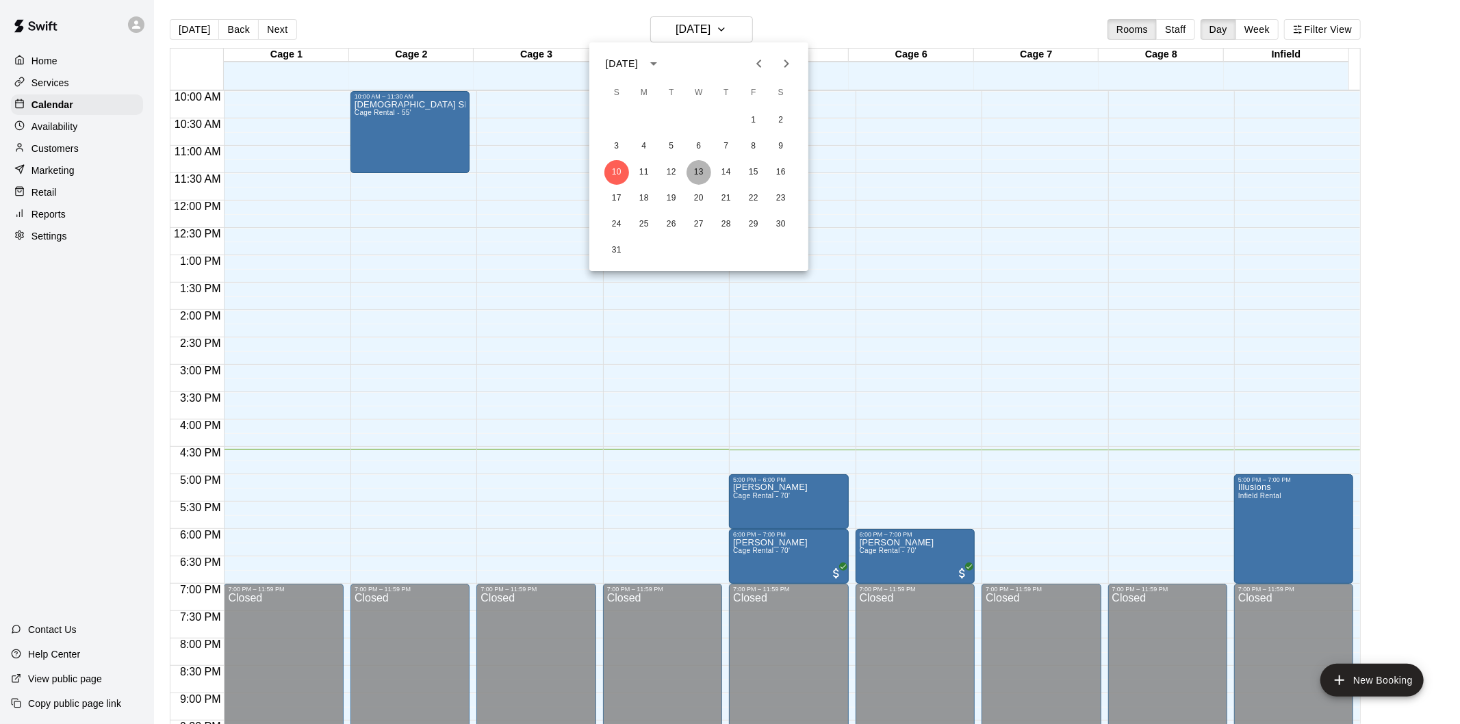
click at [696, 176] on button "13" at bounding box center [699, 172] width 25 height 25
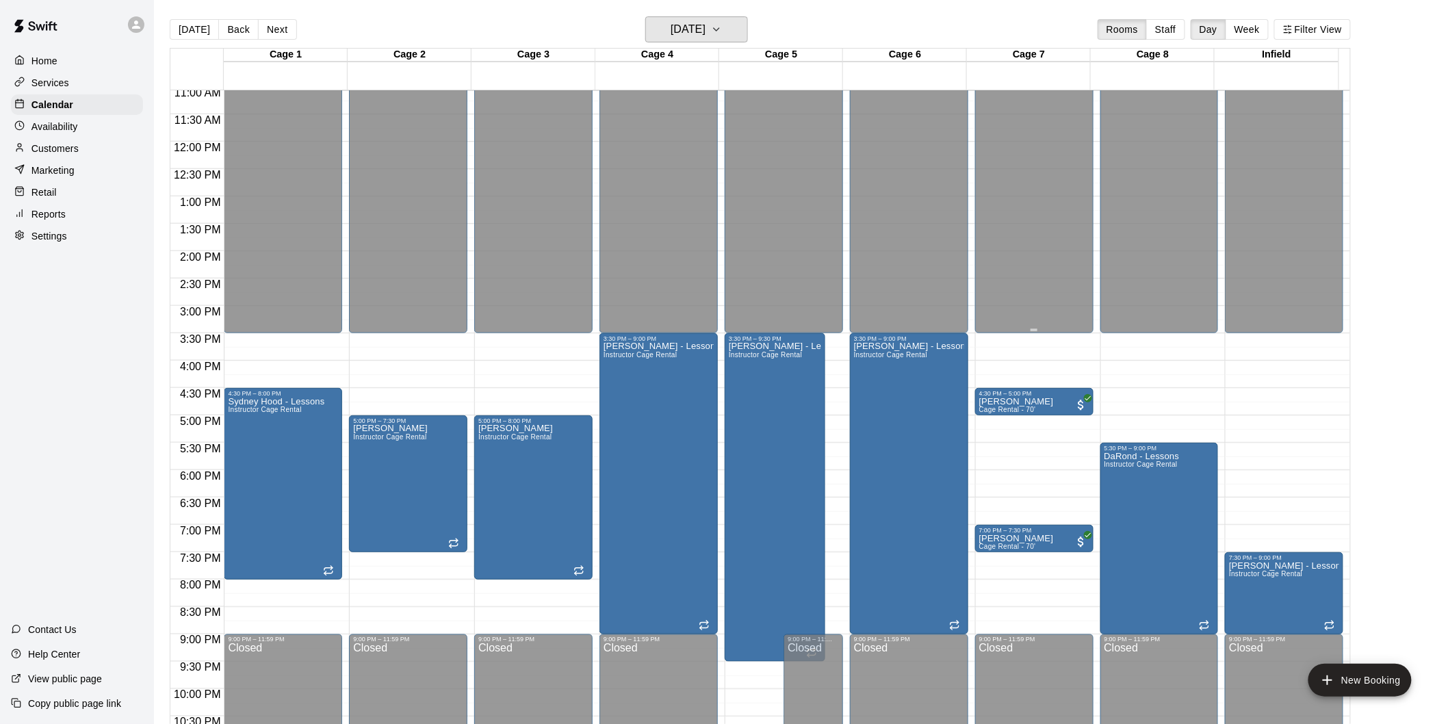
scroll to position [624, 0]
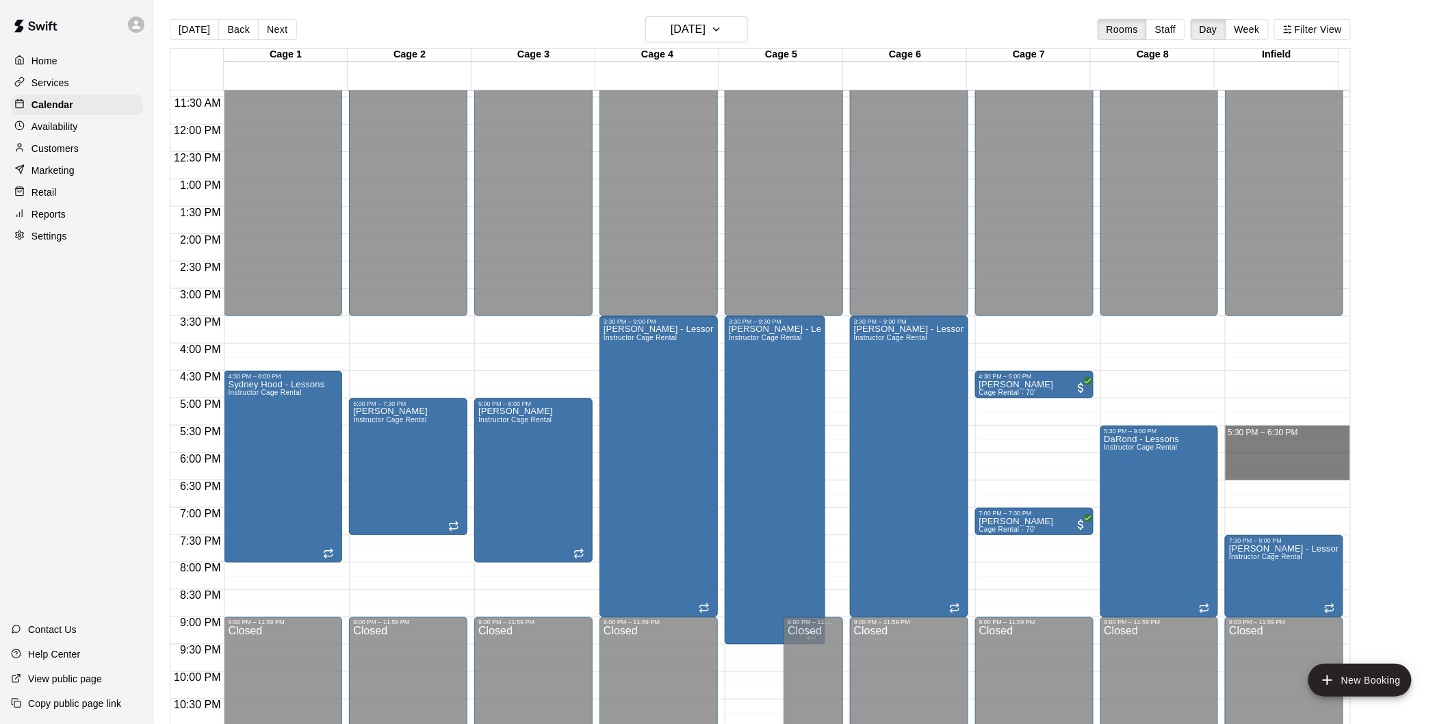
drag, startPoint x: 1264, startPoint y: 426, endPoint x: 1265, endPoint y: 474, distance: 47.9
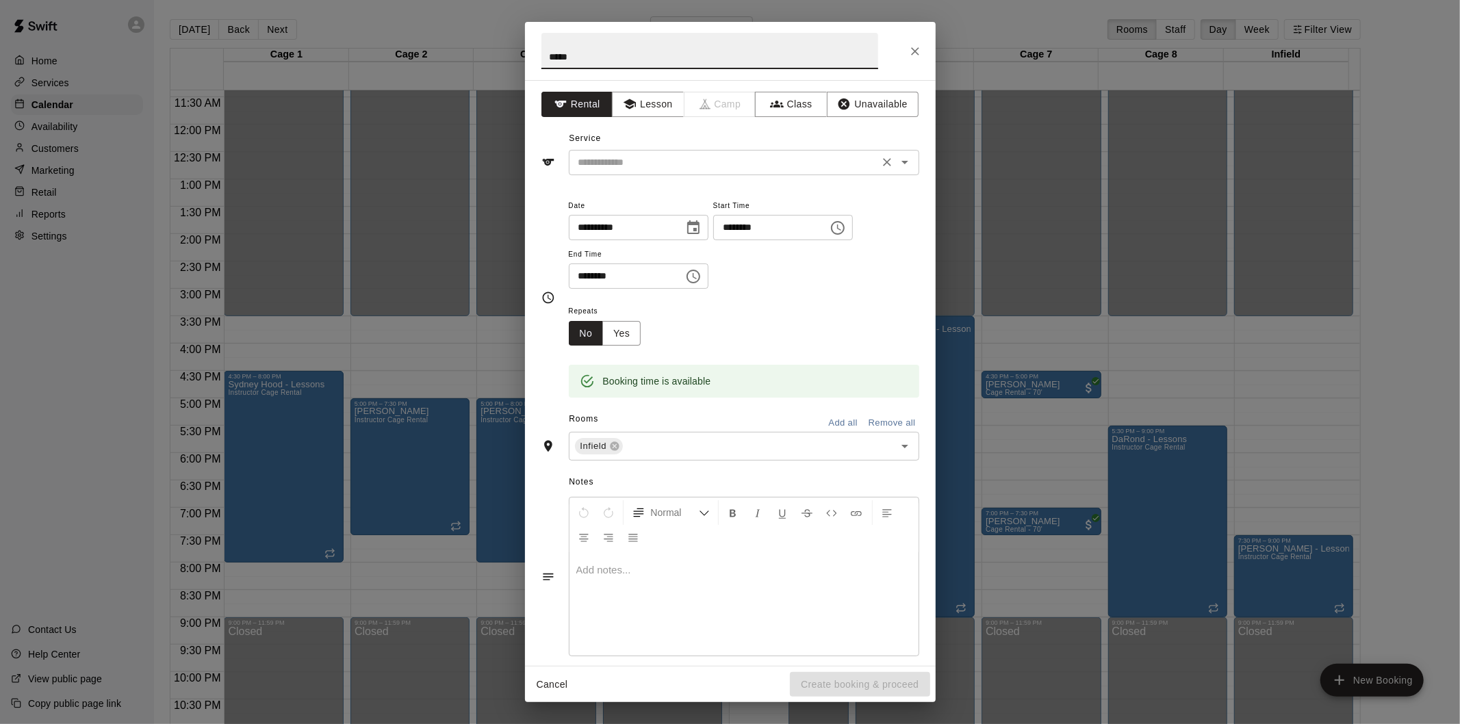
click at [898, 161] on icon "Open" at bounding box center [905, 162] width 16 height 16
type input "*****"
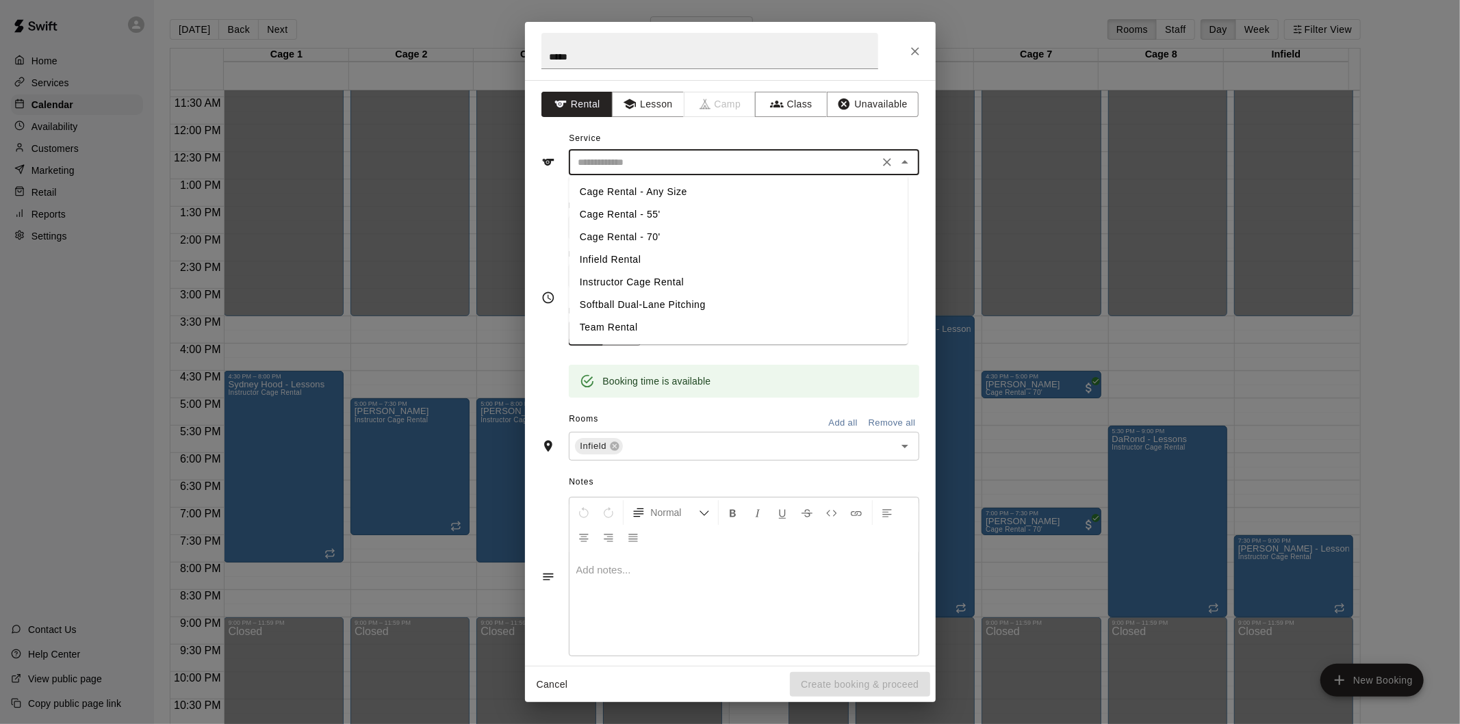
click at [630, 281] on li "Instructor Cage Rental" at bounding box center [738, 282] width 339 height 23
type input "**********"
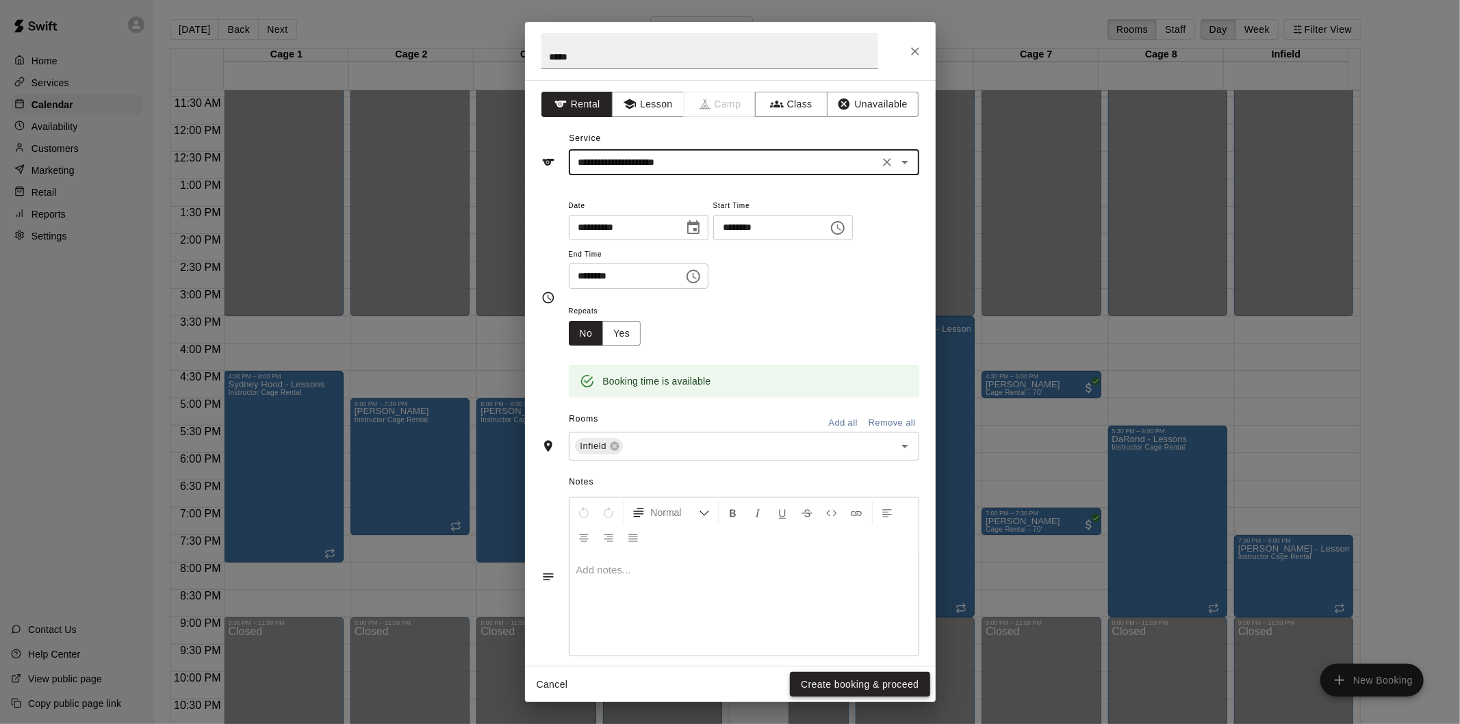
click at [849, 682] on button "Create booking & proceed" at bounding box center [860, 684] width 140 height 25
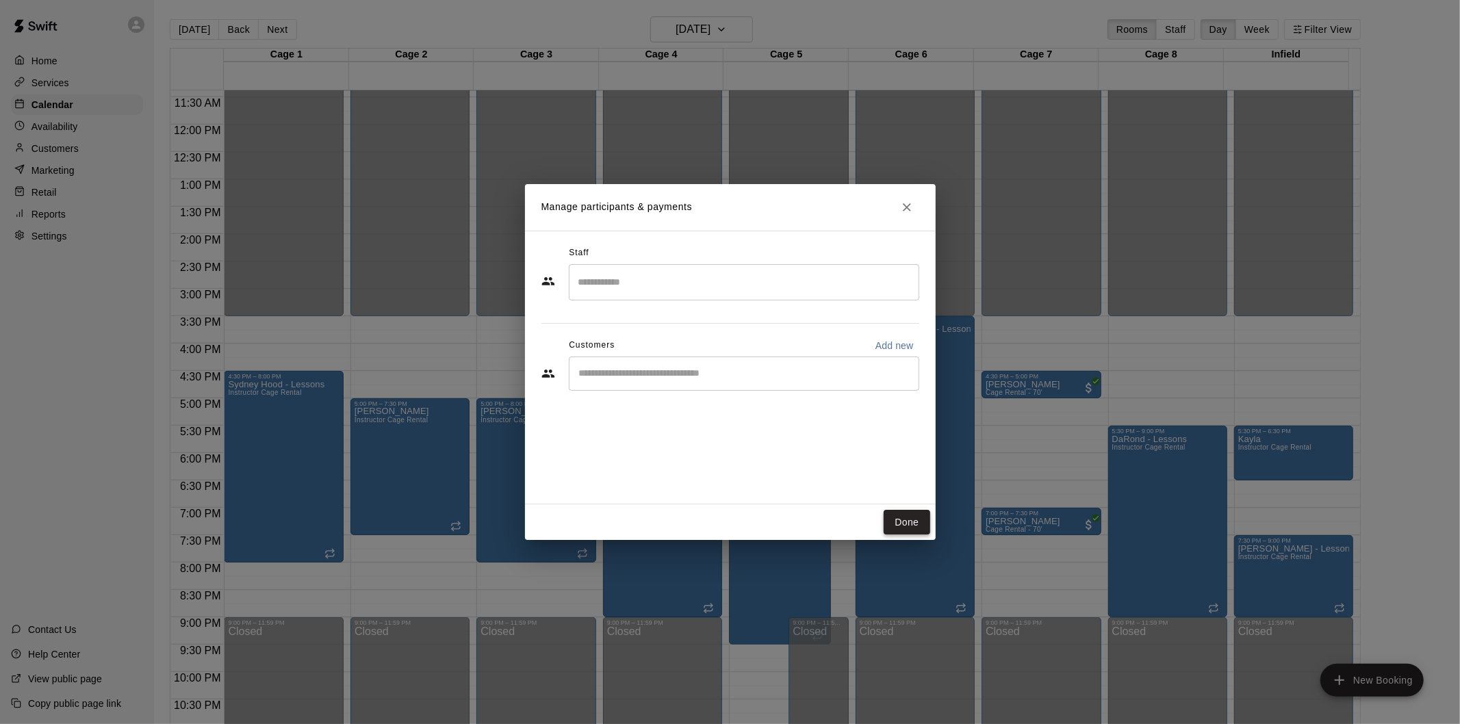
click at [895, 522] on button "Done" at bounding box center [907, 522] width 46 height 25
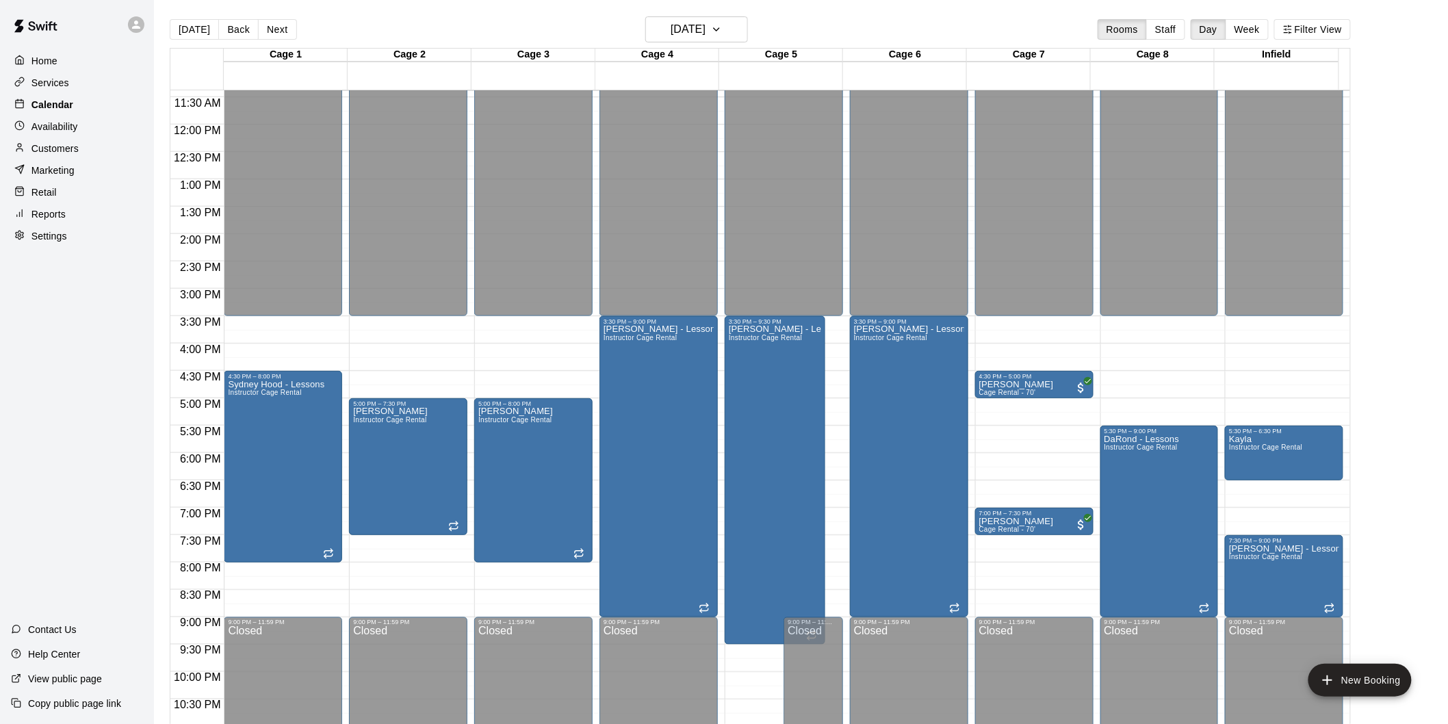
click at [44, 106] on p "Calendar" at bounding box center [52, 105] width 42 height 14
click at [44, 104] on p "Calendar" at bounding box center [52, 105] width 42 height 14
click at [205, 23] on button "[DATE]" at bounding box center [194, 29] width 49 height 21
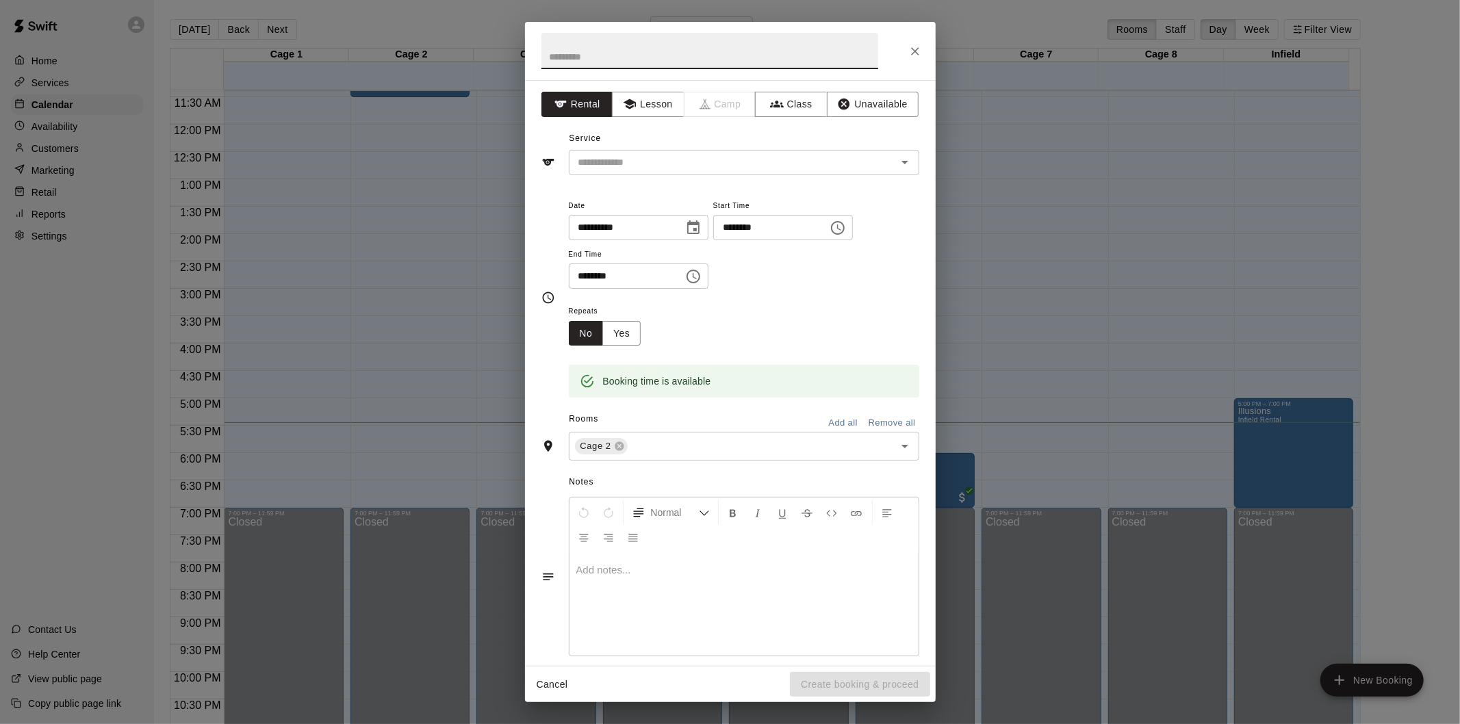
click at [923, 55] on button "Close" at bounding box center [915, 51] width 25 height 25
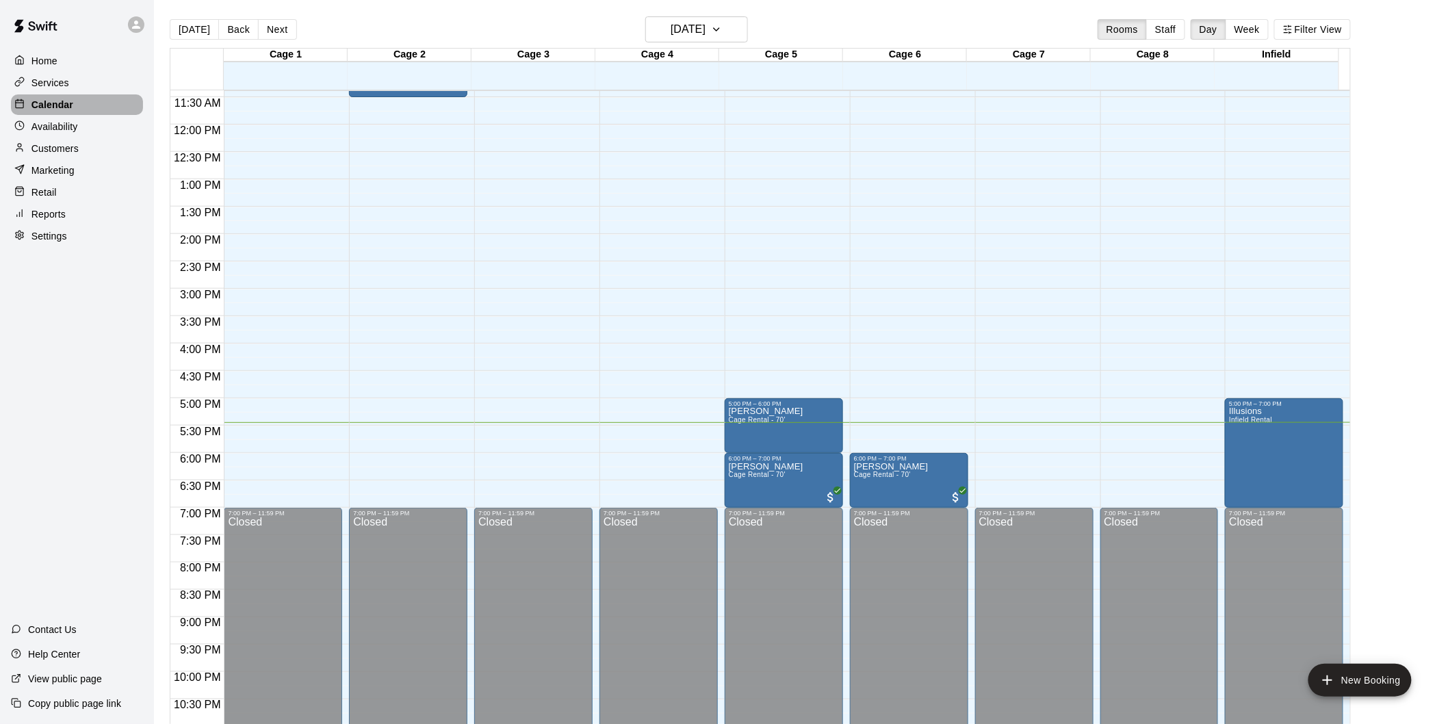
click at [52, 104] on p "Calendar" at bounding box center [52, 105] width 42 height 14
click at [55, 105] on p "Calendar" at bounding box center [52, 105] width 42 height 14
